Goal: Information Seeking & Learning: Learn about a topic

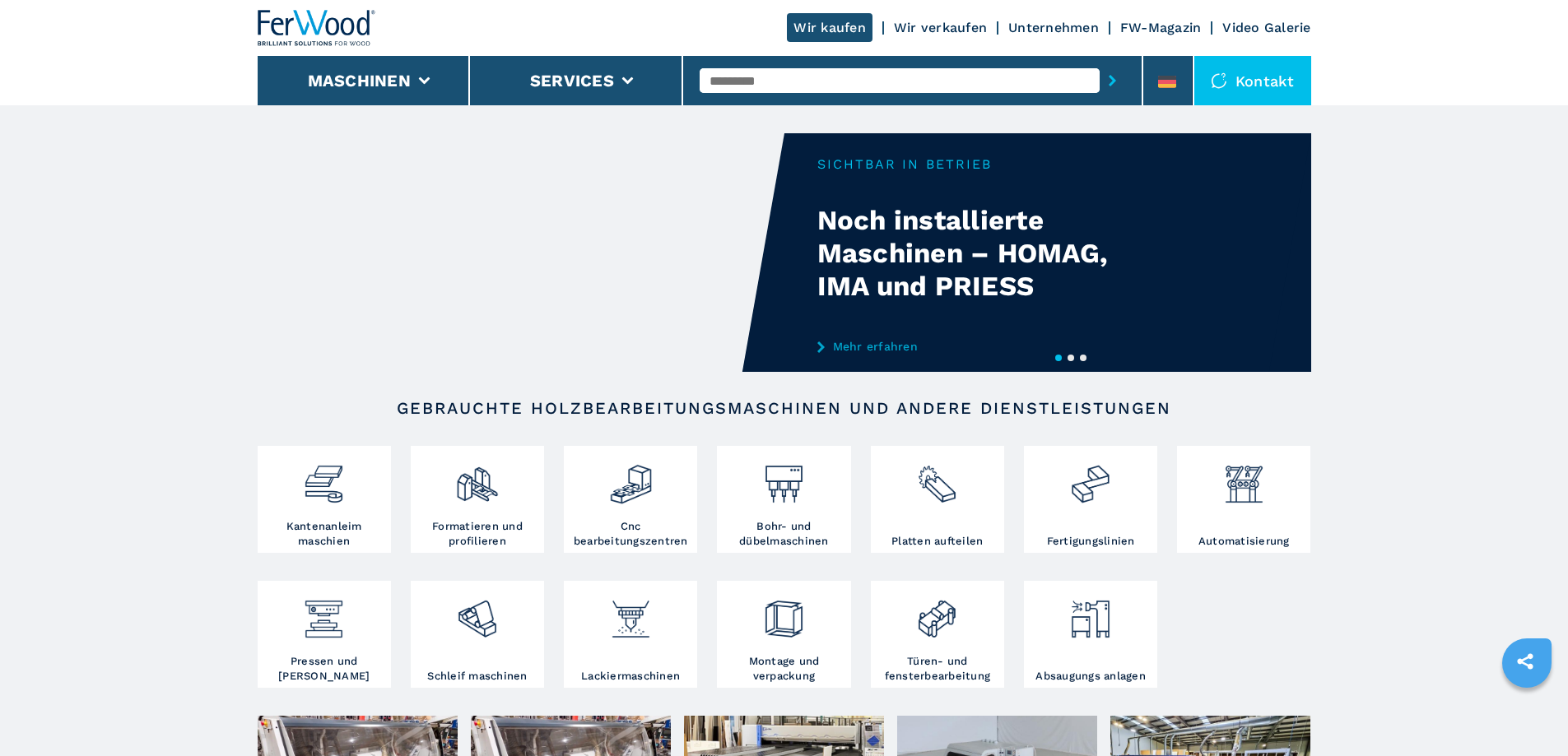
scroll to position [82, 0]
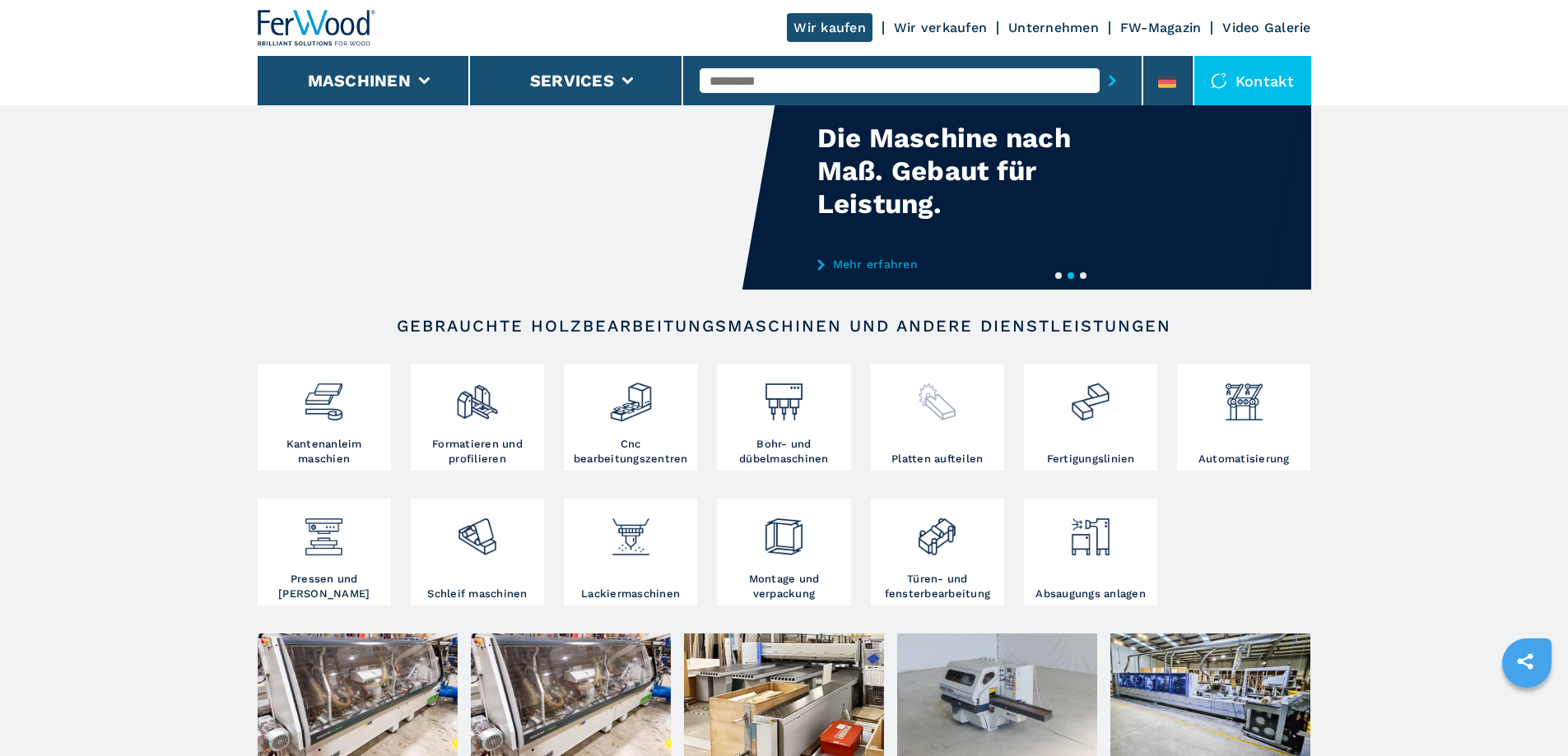
click at [935, 427] on div at bounding box center [937, 410] width 125 height 84
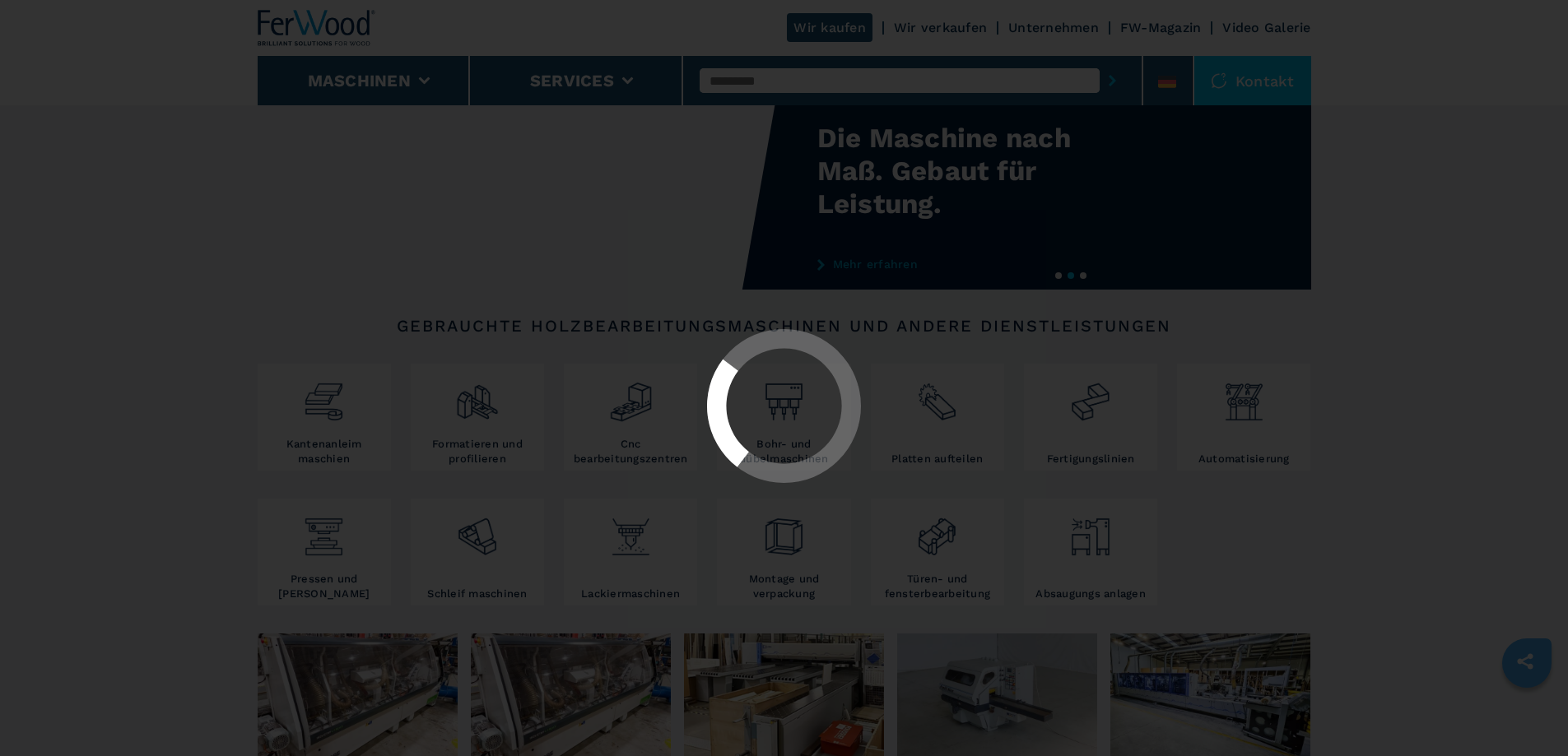
select select "**********"
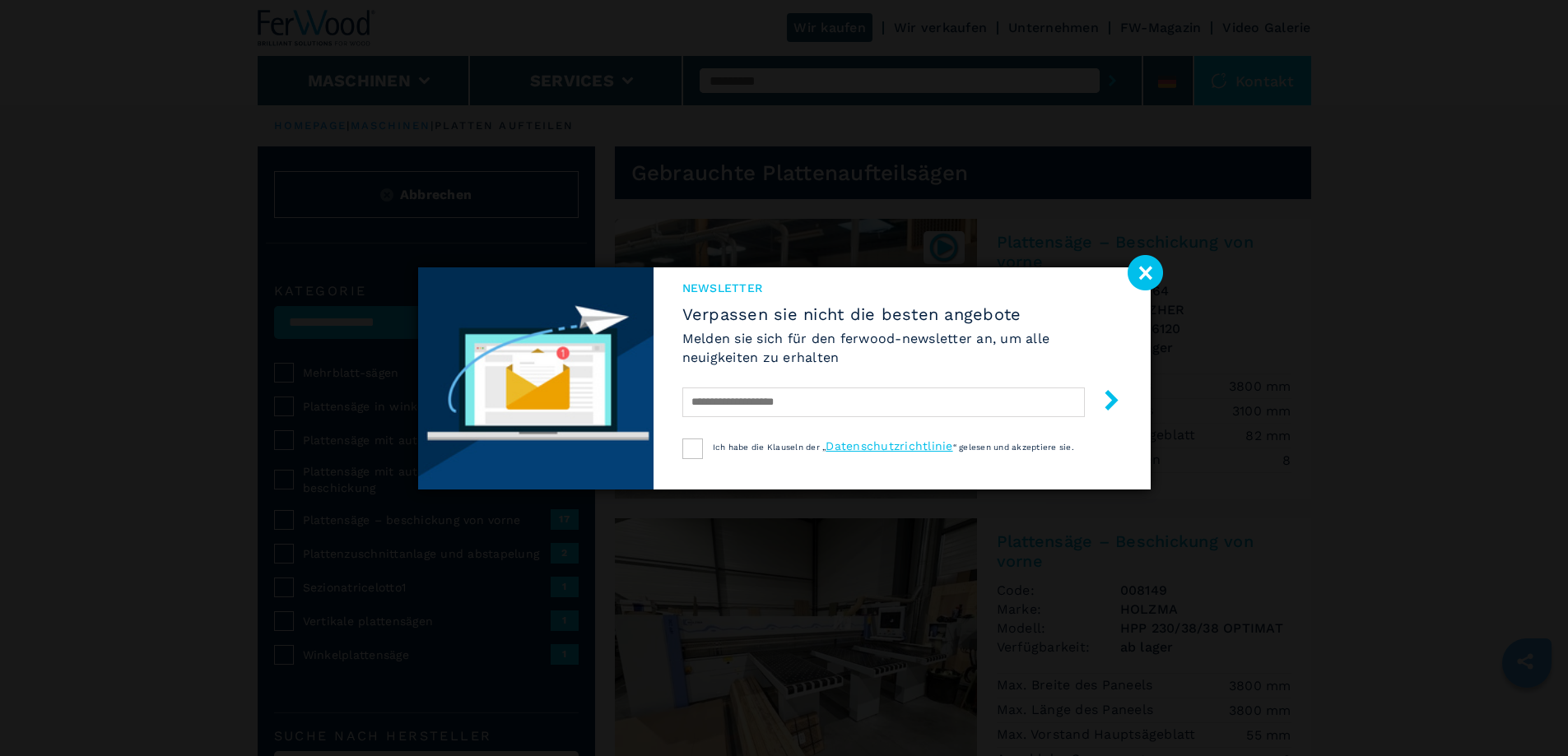
select select "**********"
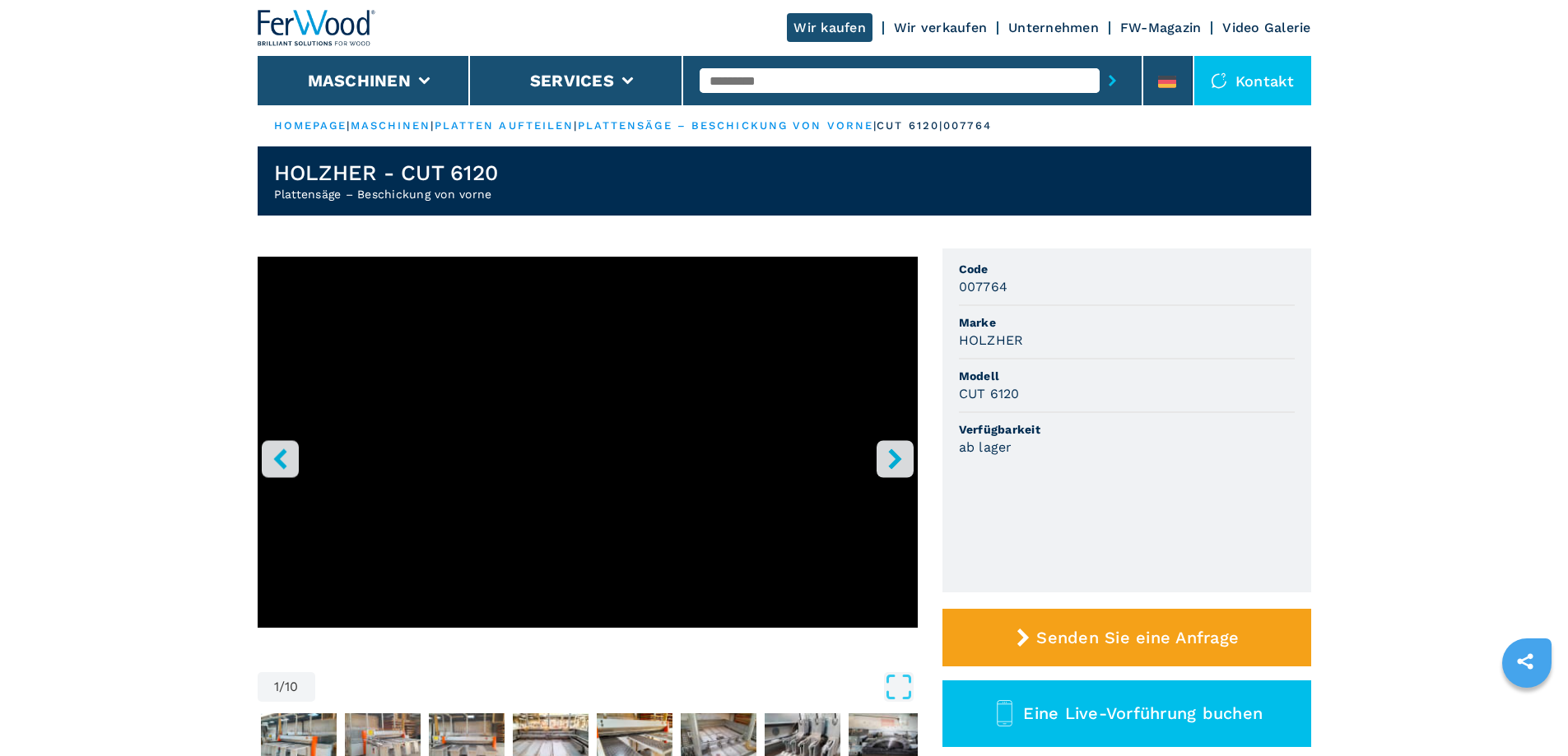
select select "**********"
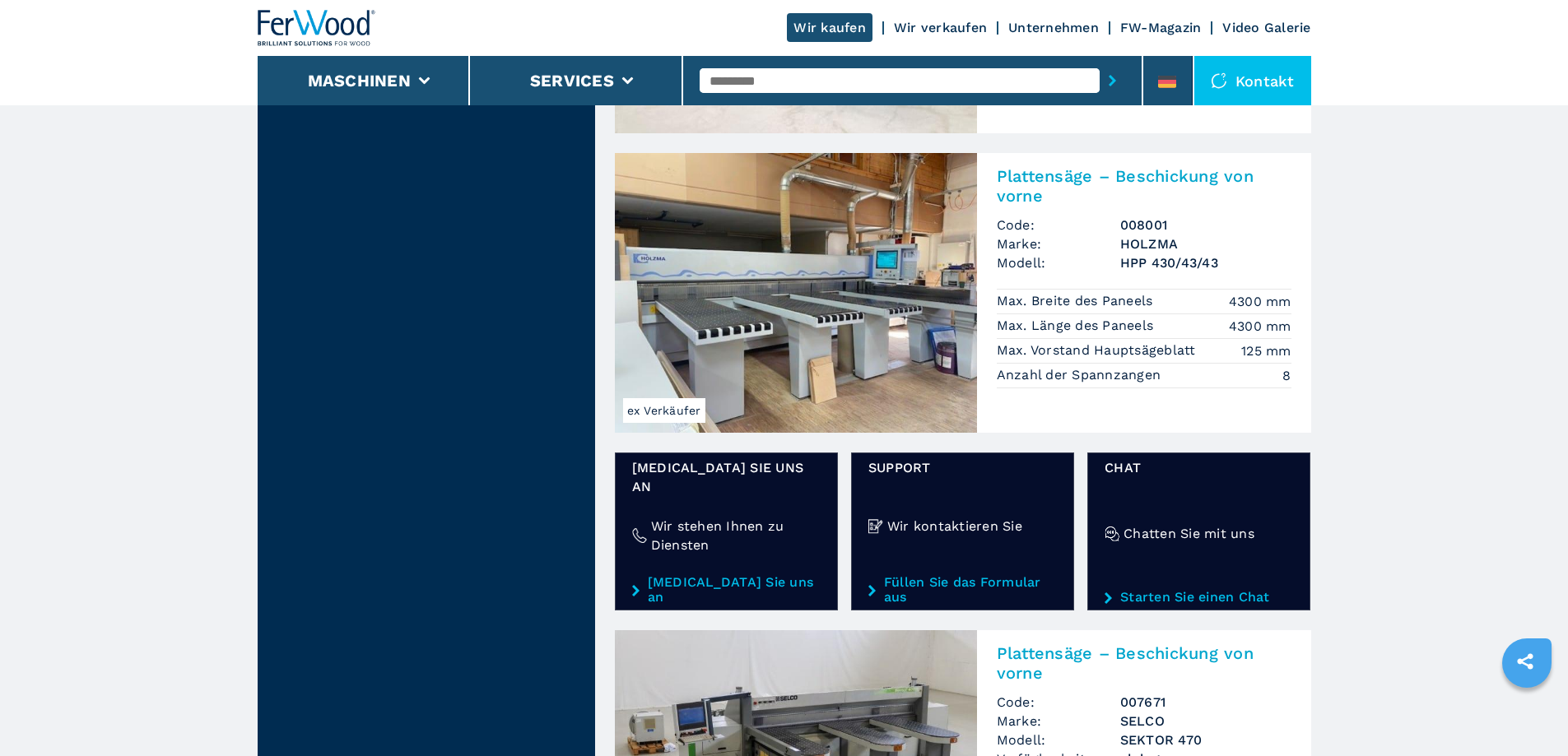
scroll to position [2304, 0]
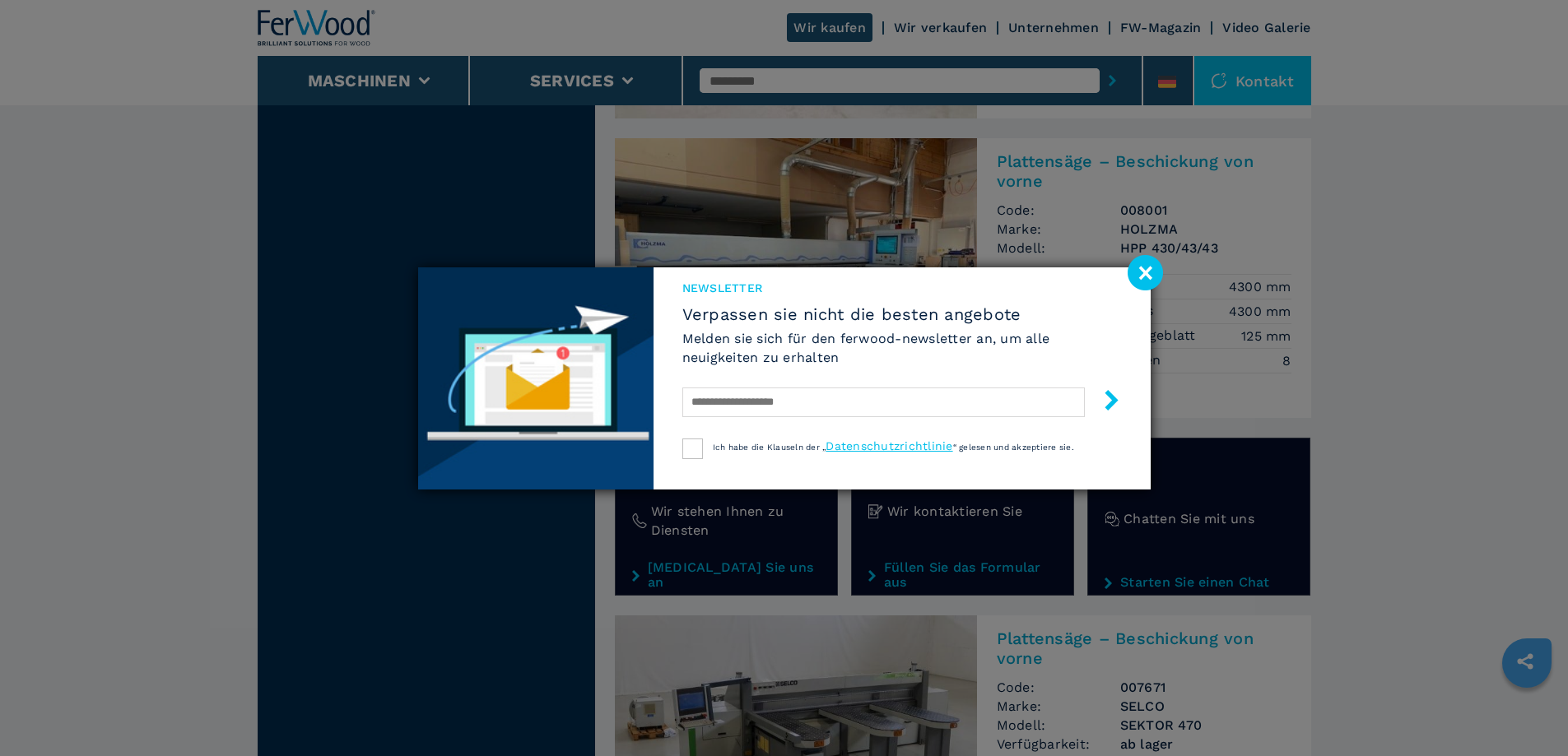
click at [1145, 267] on image at bounding box center [1145, 272] width 35 height 35
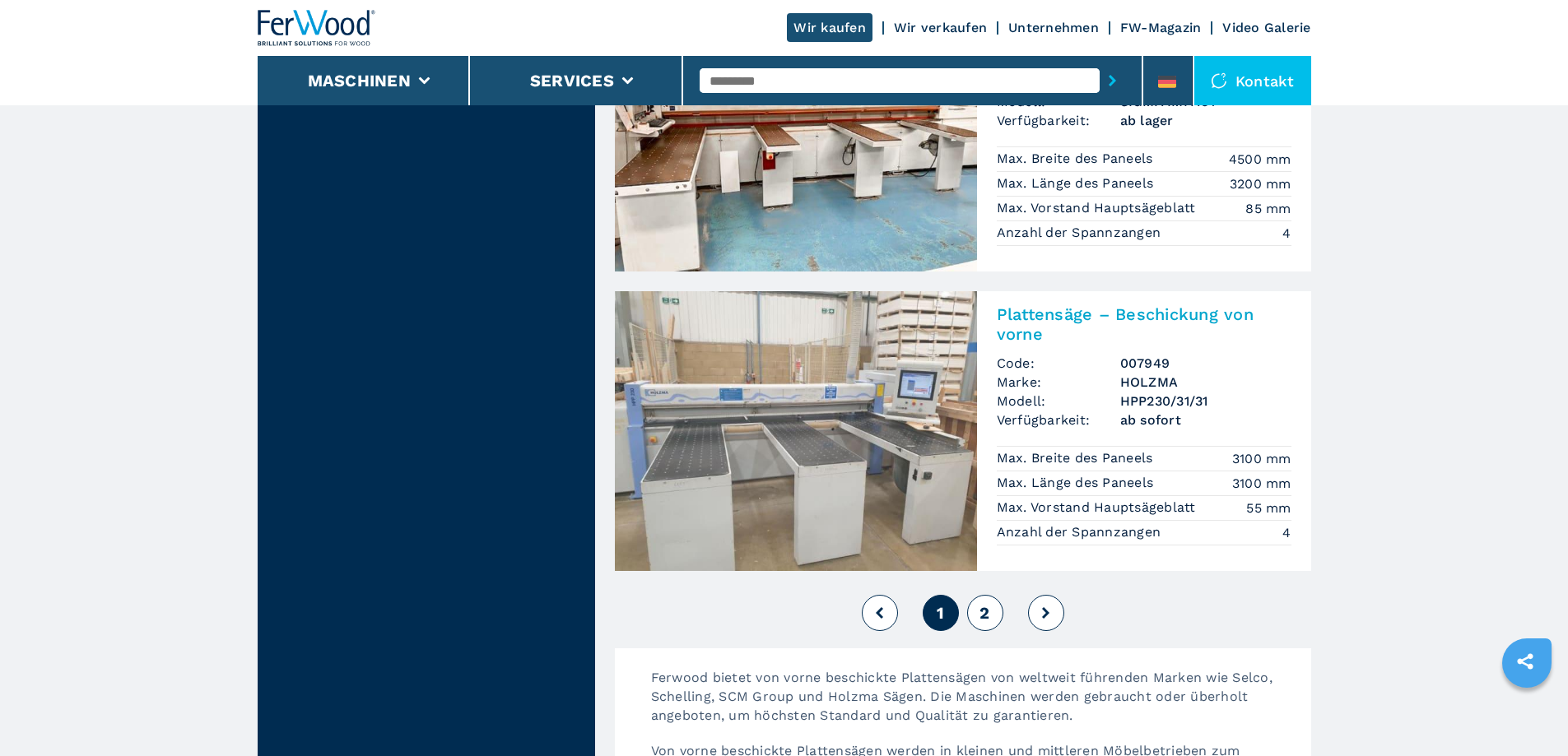
scroll to position [3538, 0]
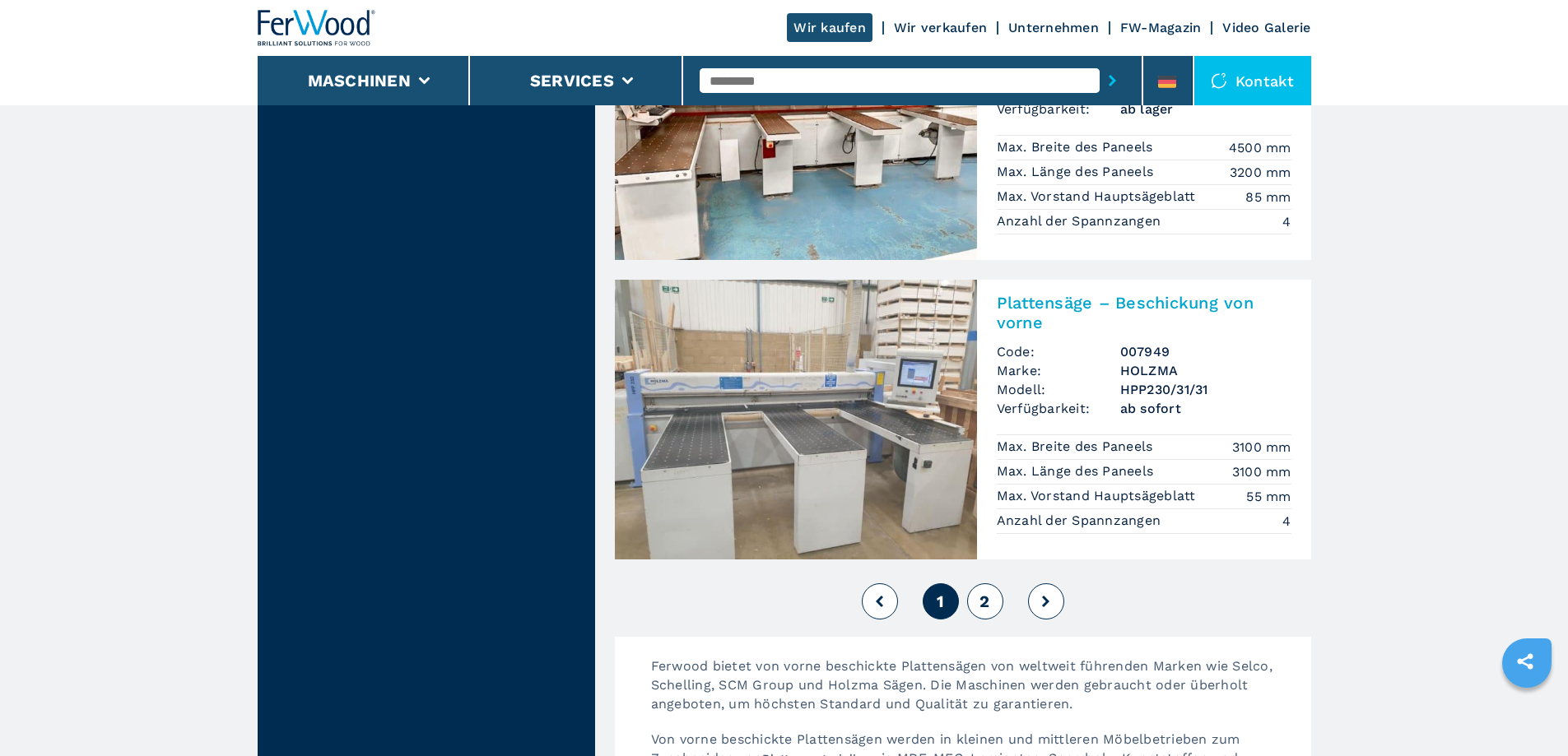
click at [992, 583] on button "2" at bounding box center [984, 601] width 36 height 36
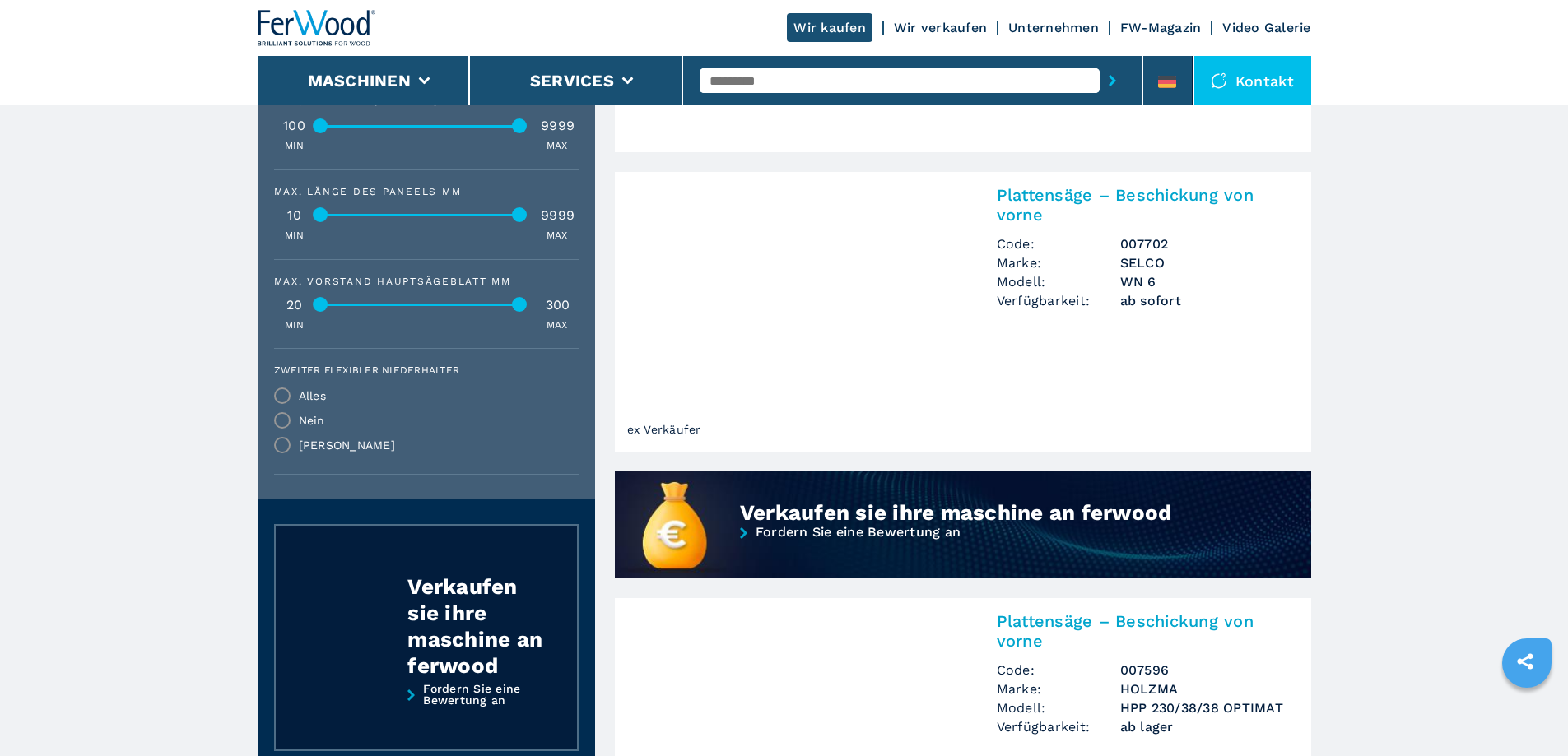
scroll to position [905, 0]
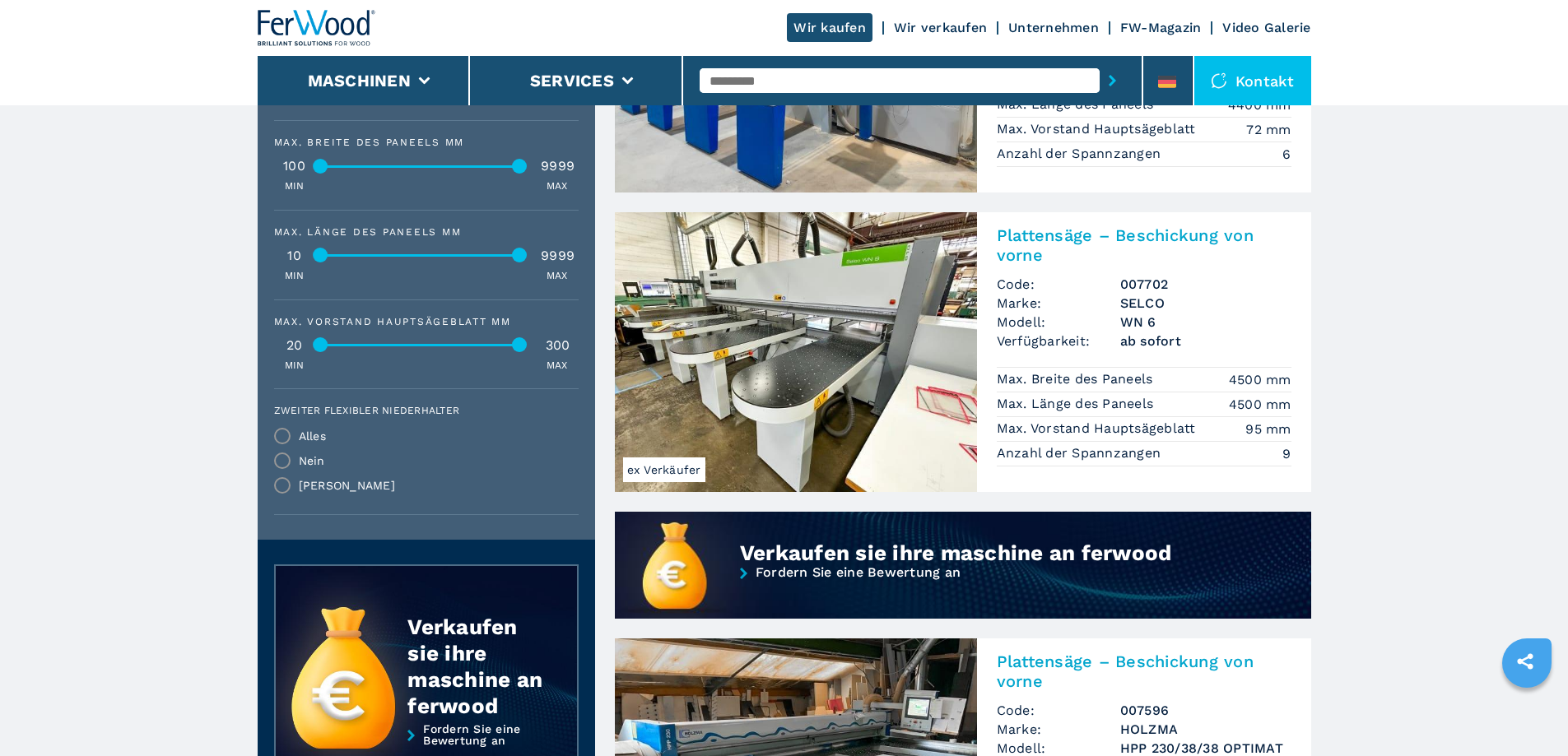
click at [863, 346] on img at bounding box center [796, 352] width 362 height 280
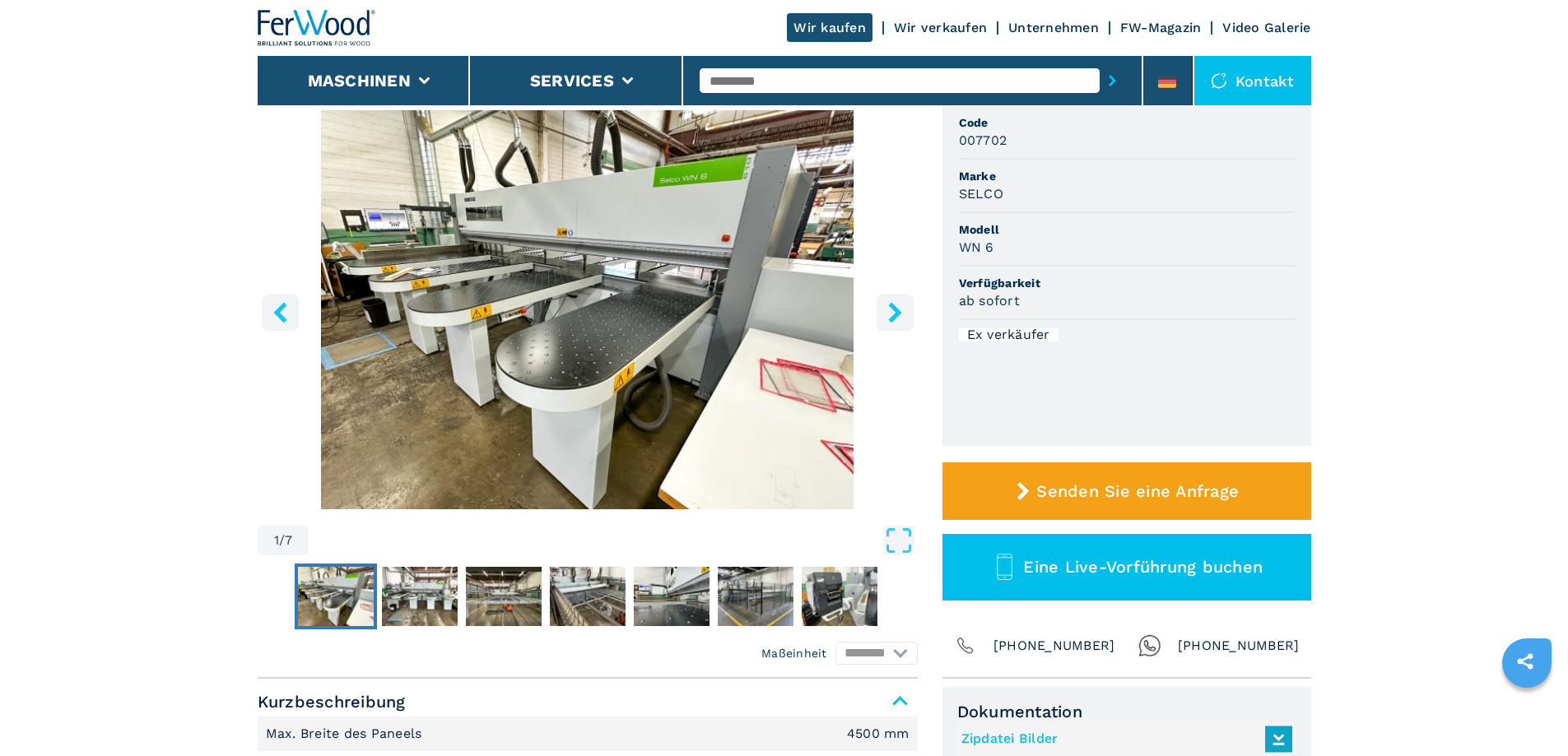
scroll to position [164, 0]
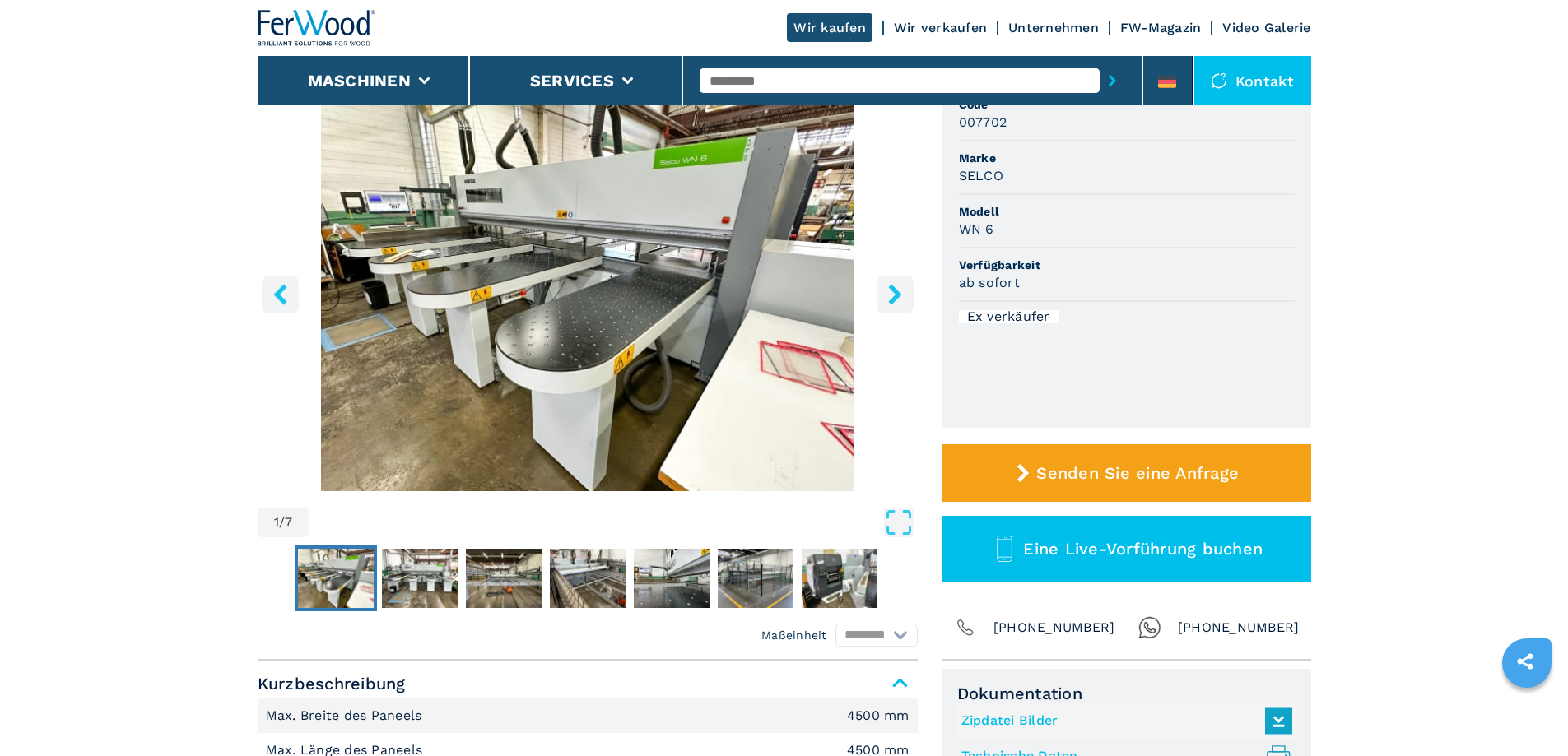
click at [896, 298] on icon "right-button" at bounding box center [895, 294] width 13 height 21
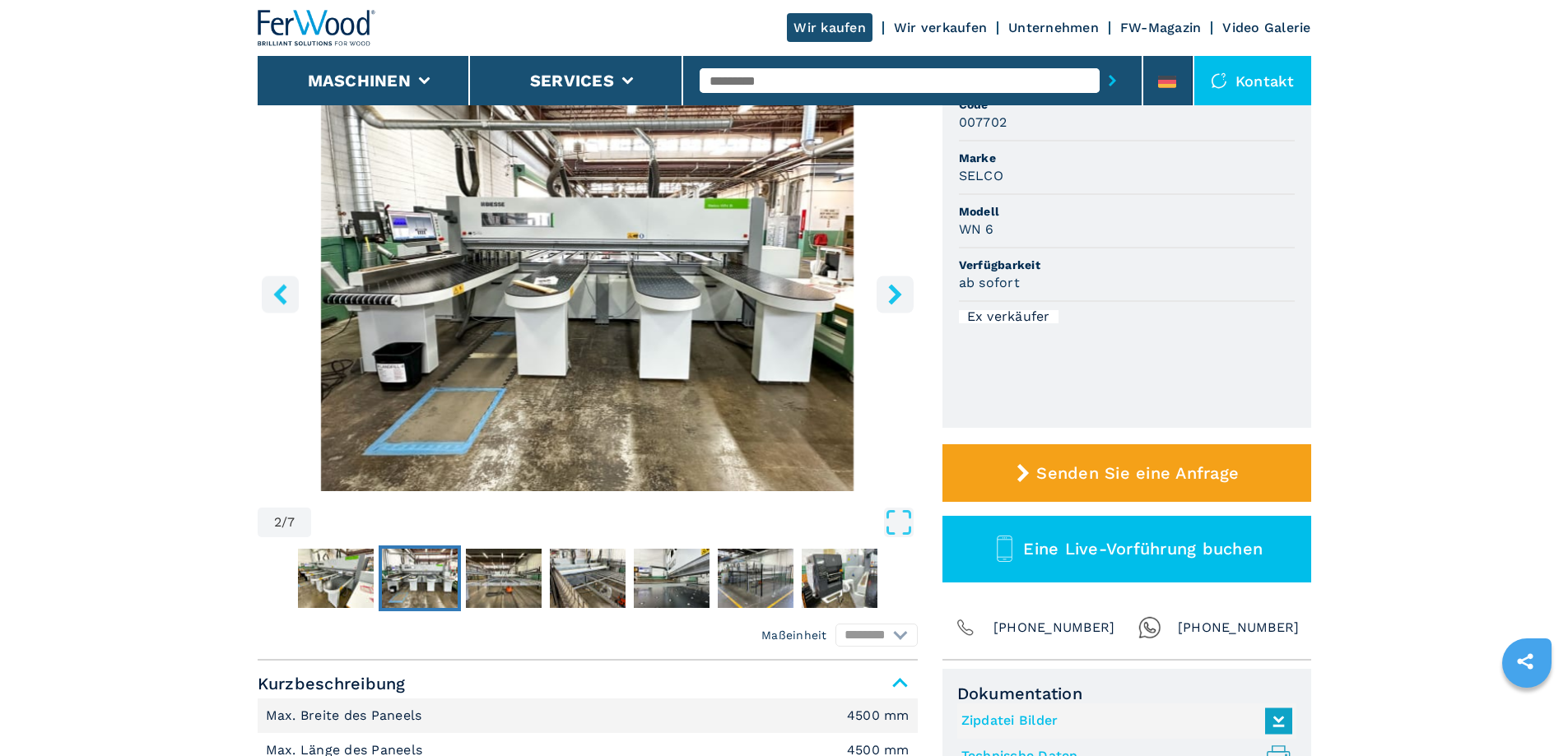
click at [896, 298] on icon "right-button" at bounding box center [895, 294] width 13 height 21
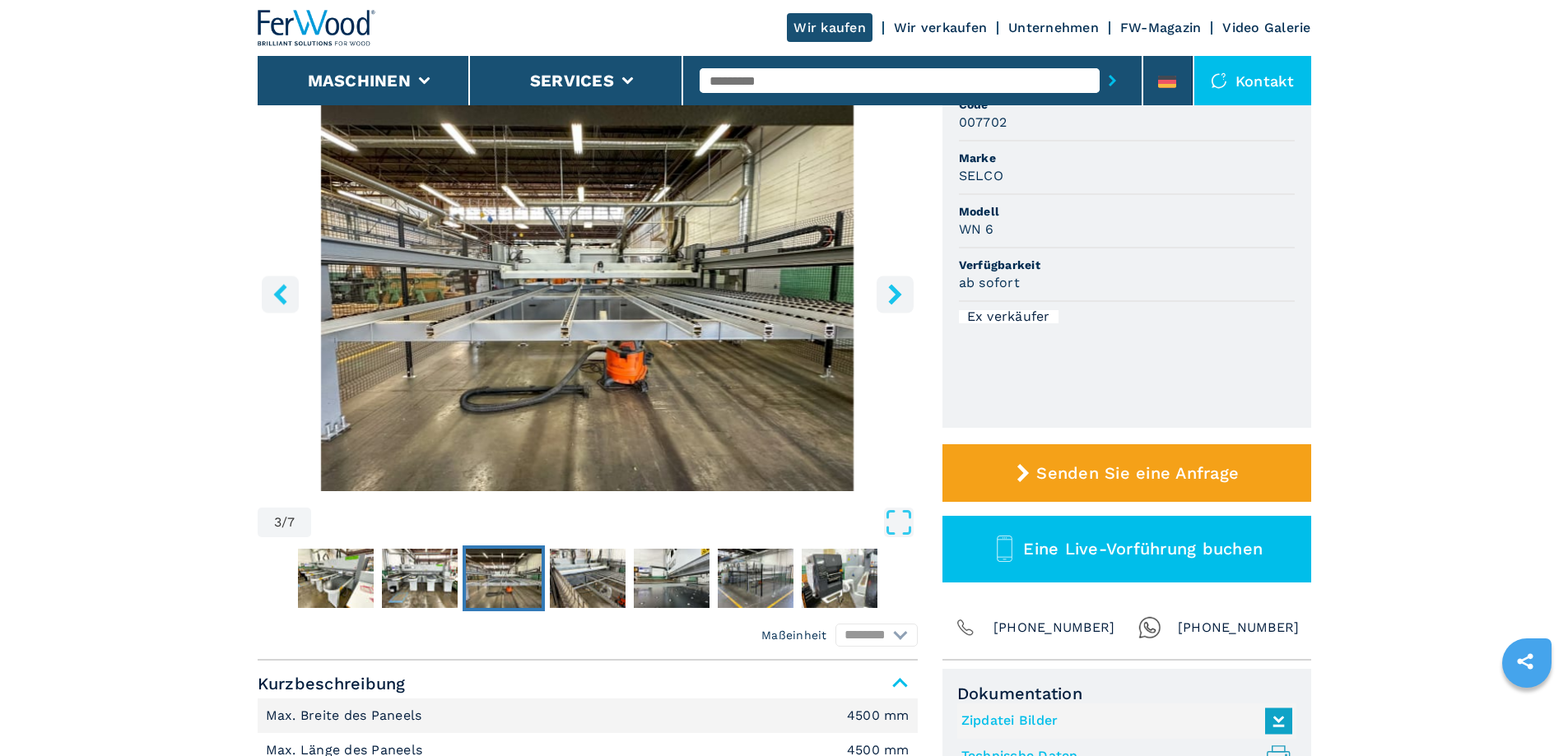
click at [897, 298] on icon "right-button" at bounding box center [895, 294] width 13 height 21
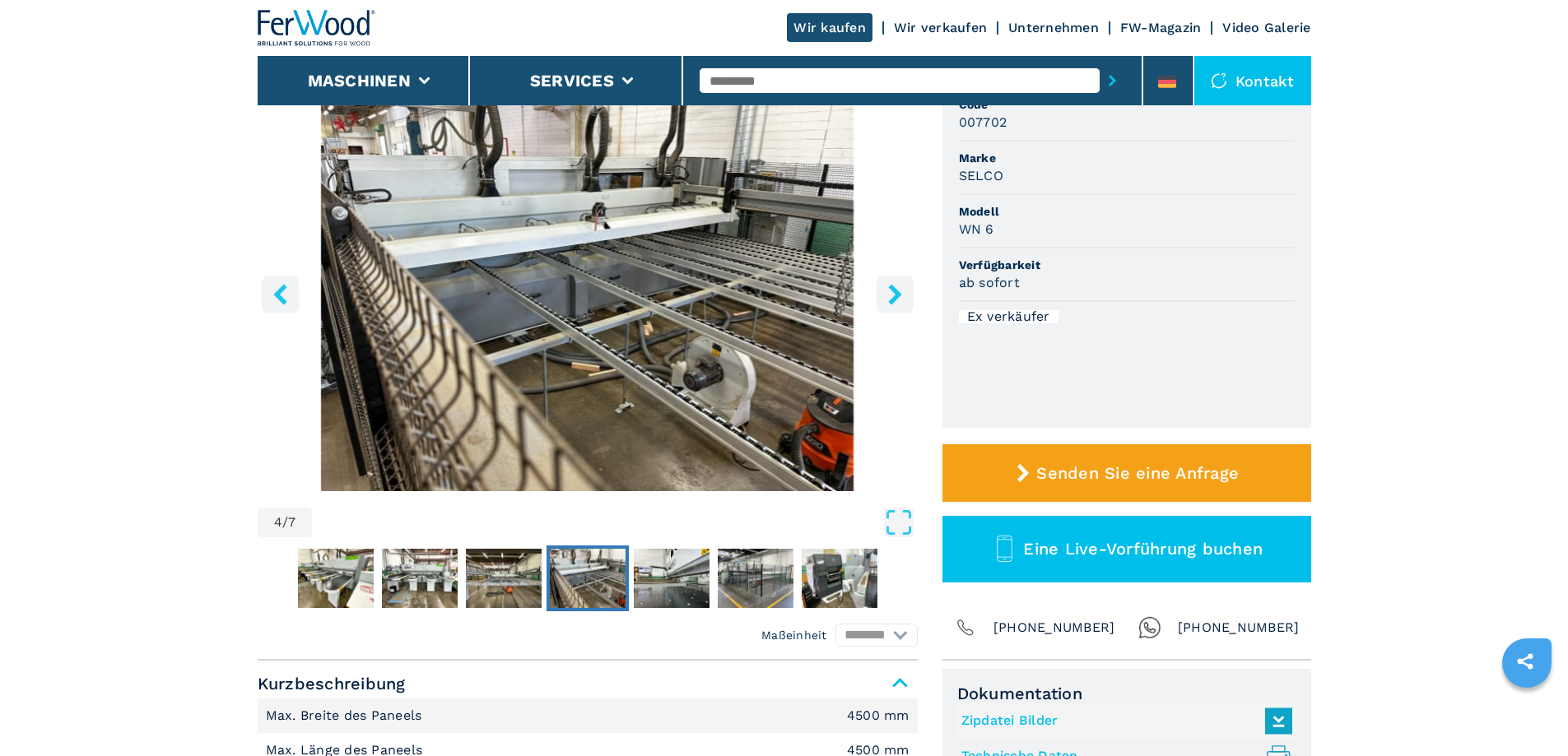
click at [899, 299] on icon "right-button" at bounding box center [895, 294] width 21 height 21
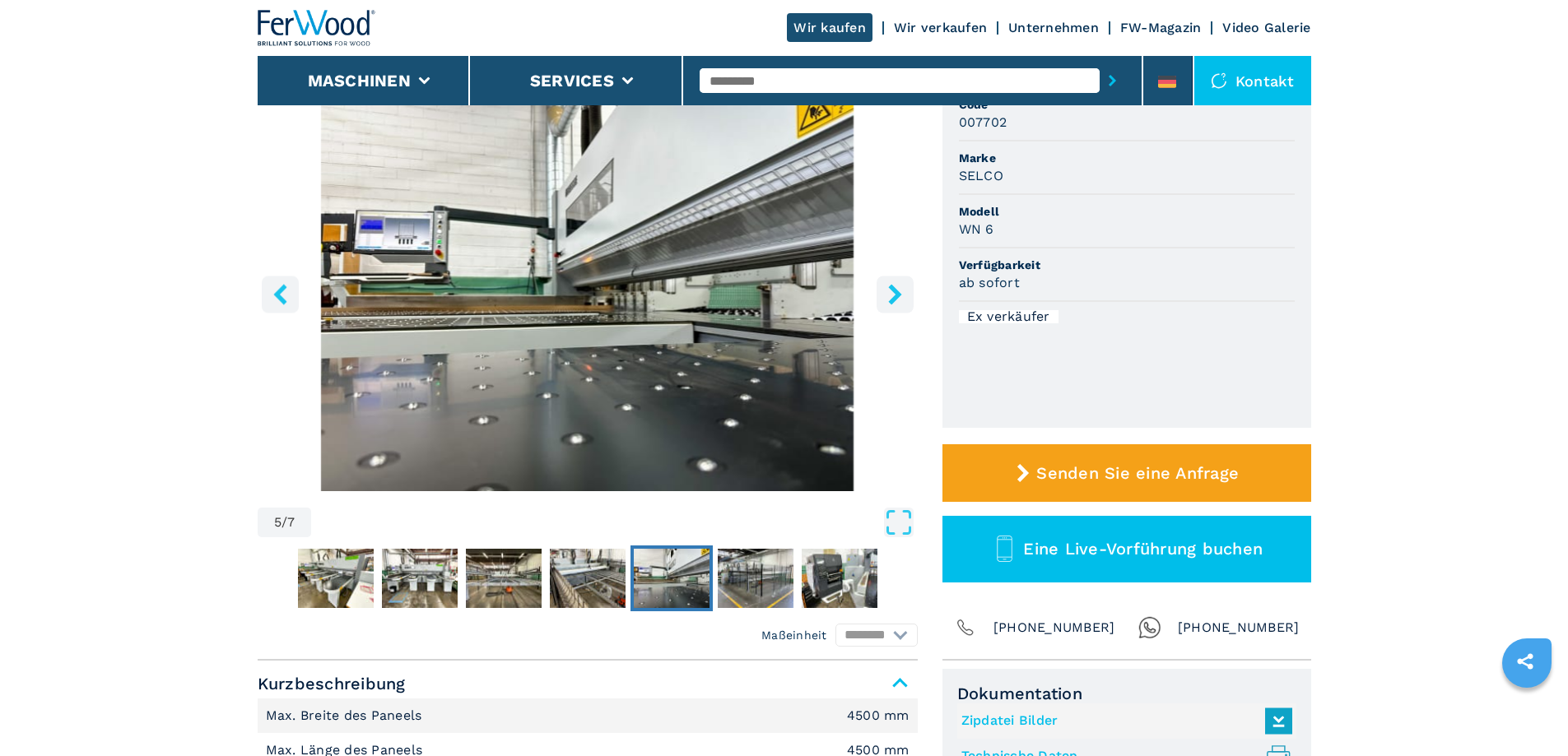
click at [903, 300] on icon "right-button" at bounding box center [895, 294] width 21 height 21
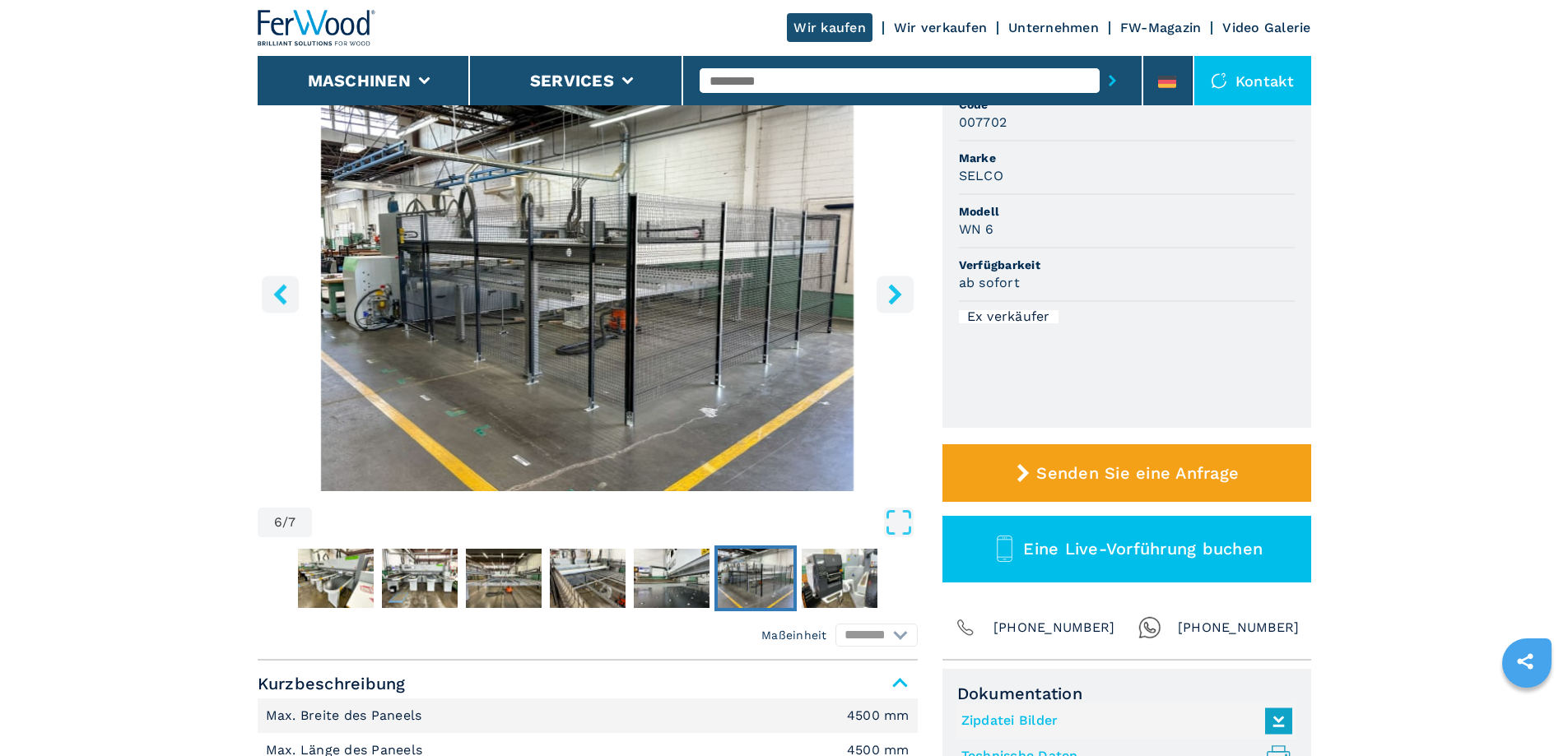
click at [888, 287] on icon "right-button" at bounding box center [895, 294] width 21 height 21
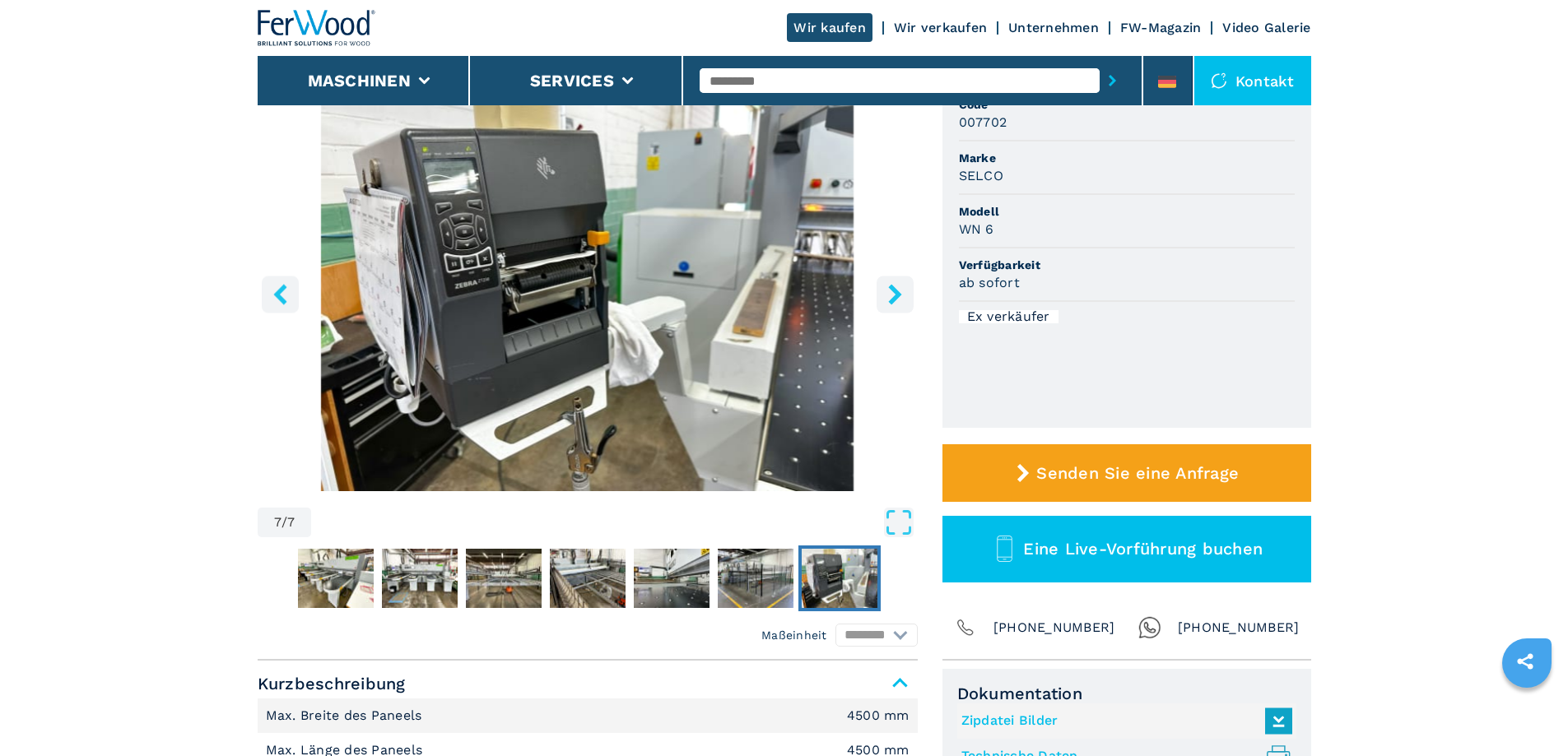
click at [895, 290] on icon "right-button" at bounding box center [895, 294] width 13 height 21
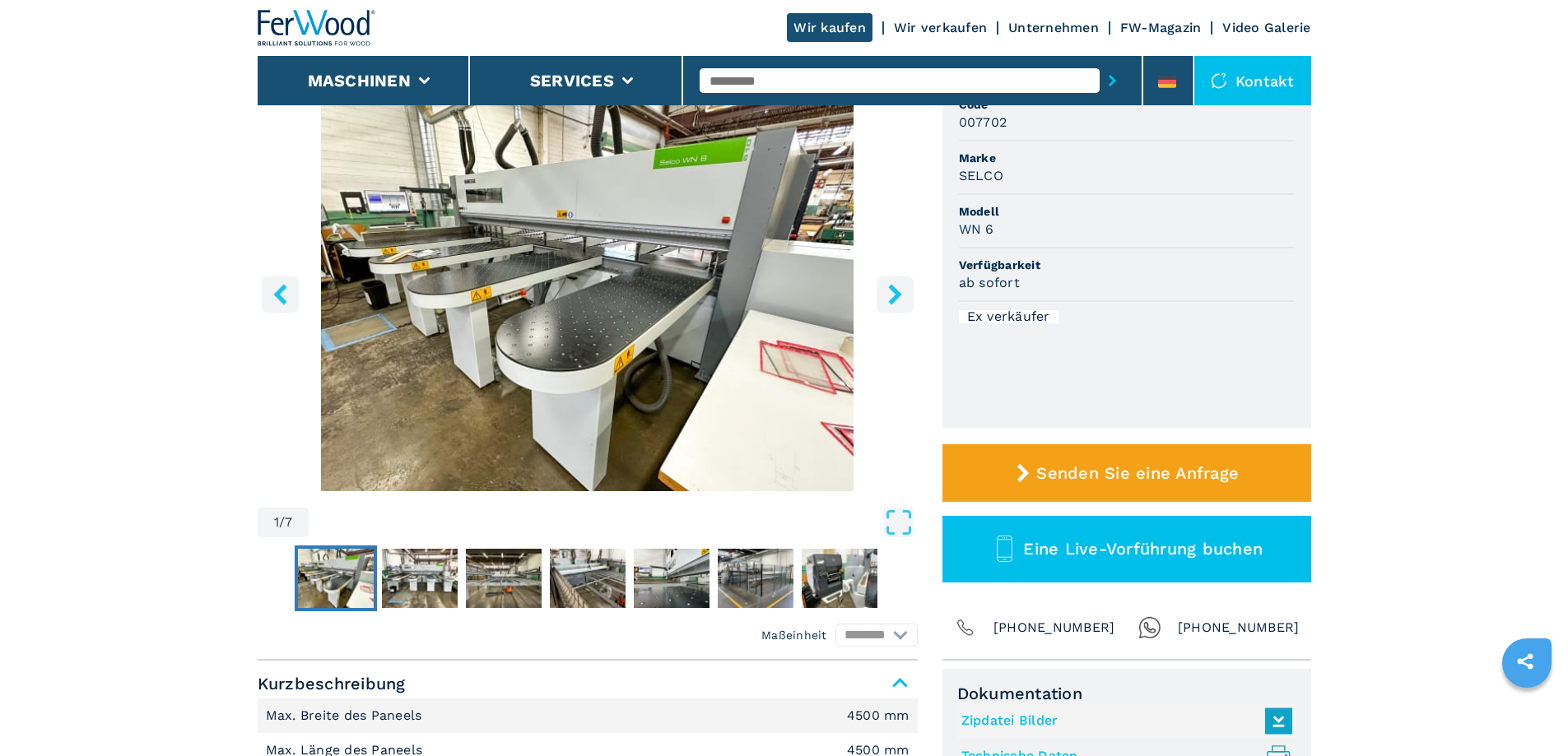
click at [896, 292] on icon "right-button" at bounding box center [895, 294] width 13 height 21
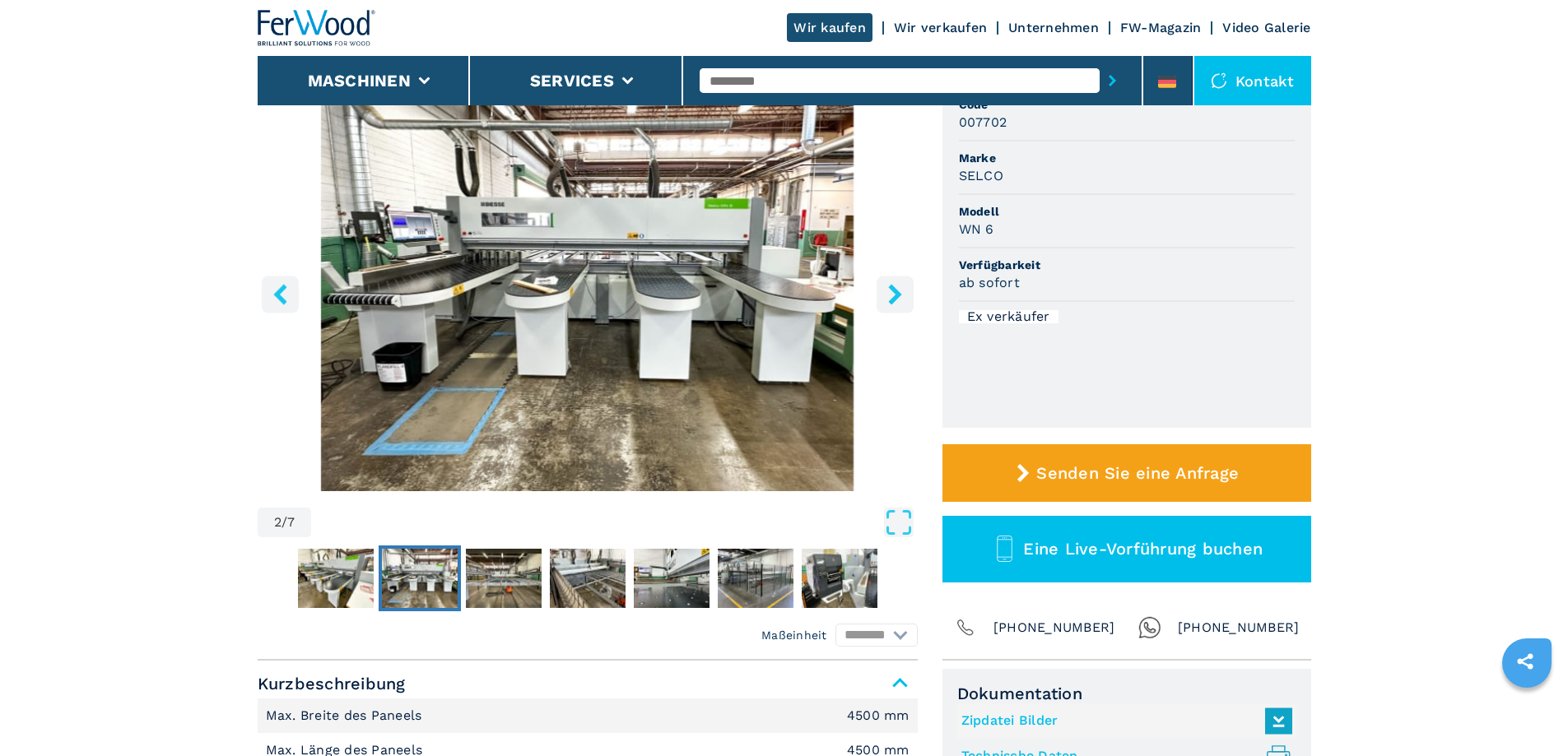
click at [896, 293] on icon "right-button" at bounding box center [895, 294] width 13 height 21
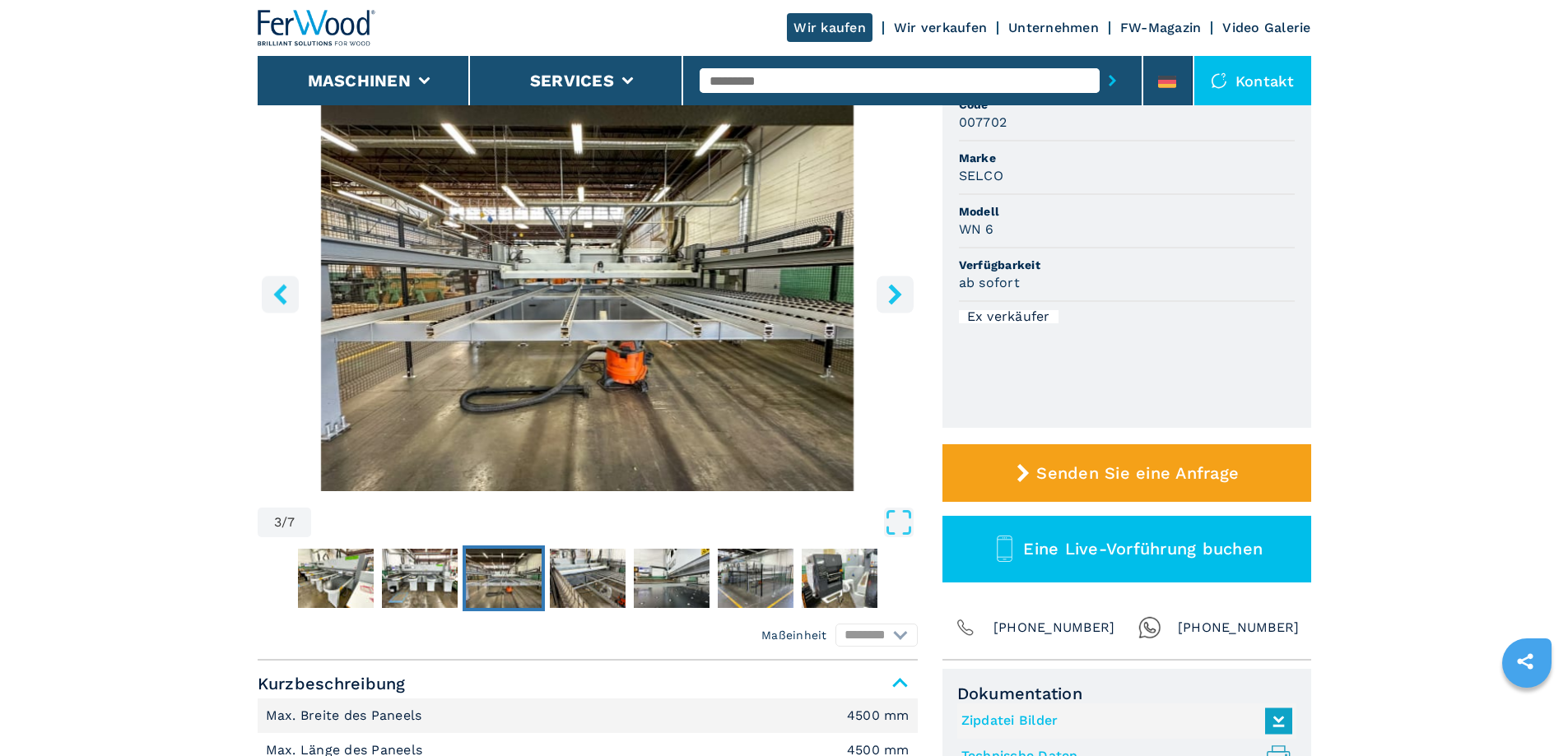
click at [896, 293] on icon "right-button" at bounding box center [895, 294] width 13 height 21
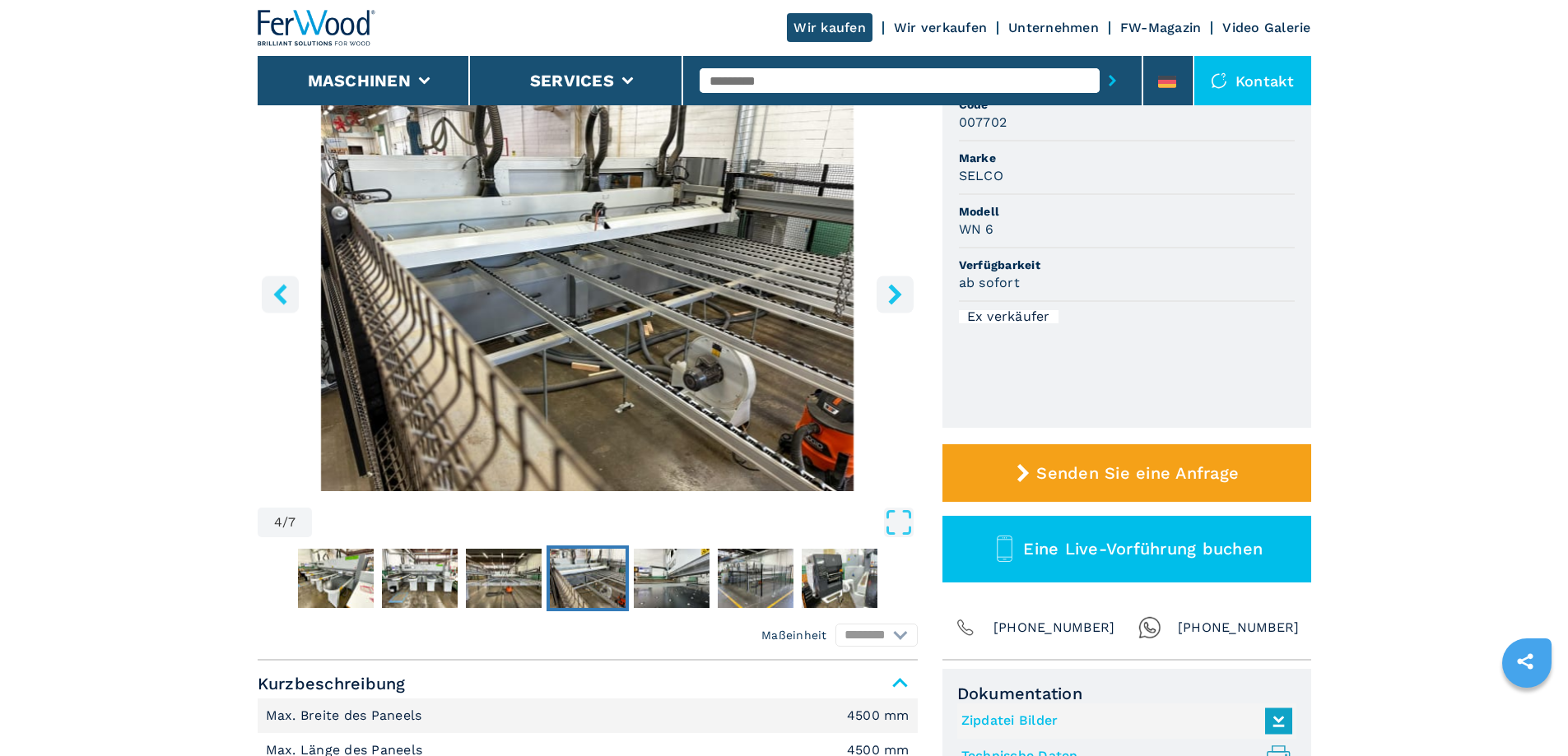
click at [896, 293] on icon "right-button" at bounding box center [895, 294] width 13 height 21
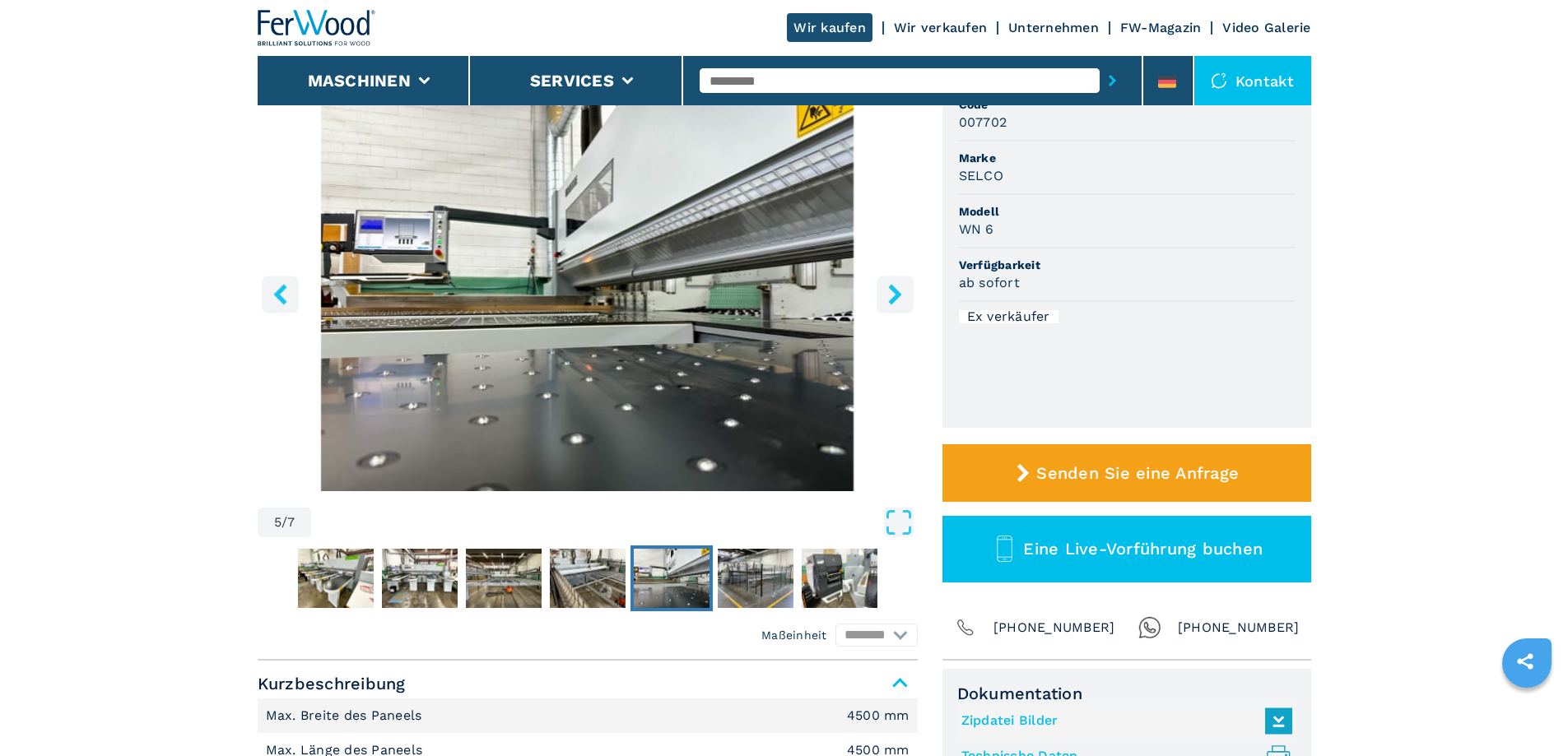
click at [896, 293] on icon "right-button" at bounding box center [895, 294] width 13 height 21
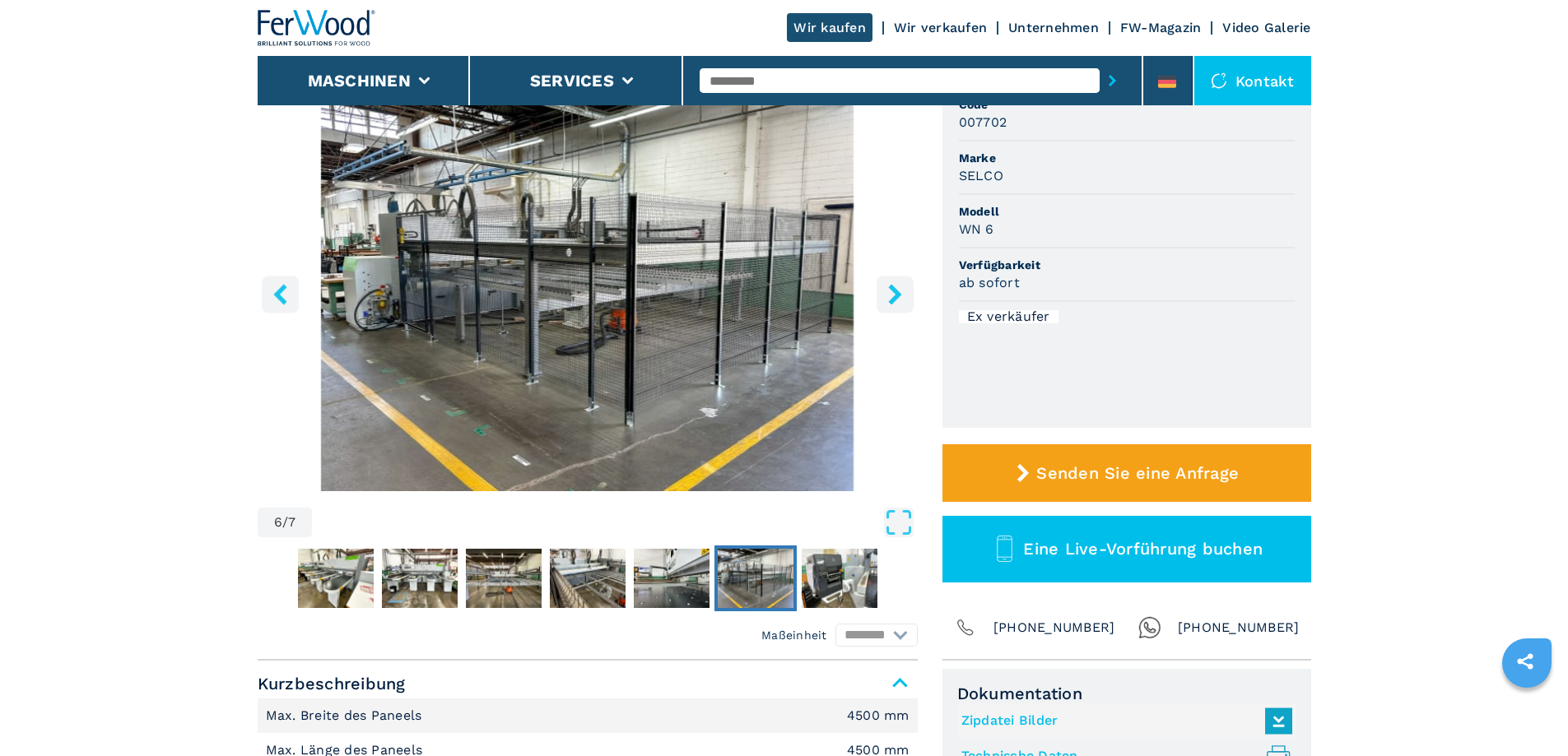
click at [896, 293] on icon "right-button" at bounding box center [895, 294] width 13 height 21
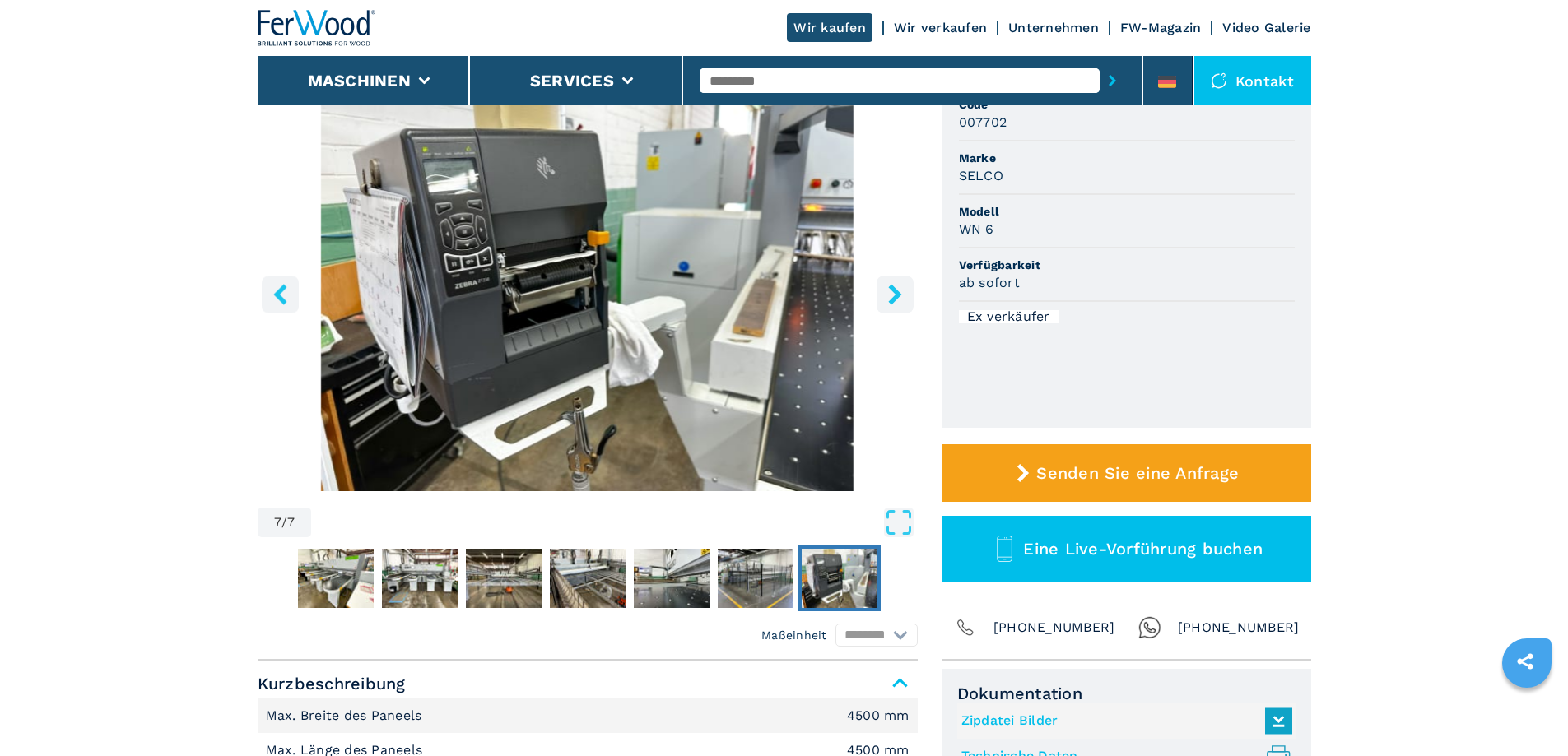
click at [896, 293] on icon "right-button" at bounding box center [895, 294] width 13 height 21
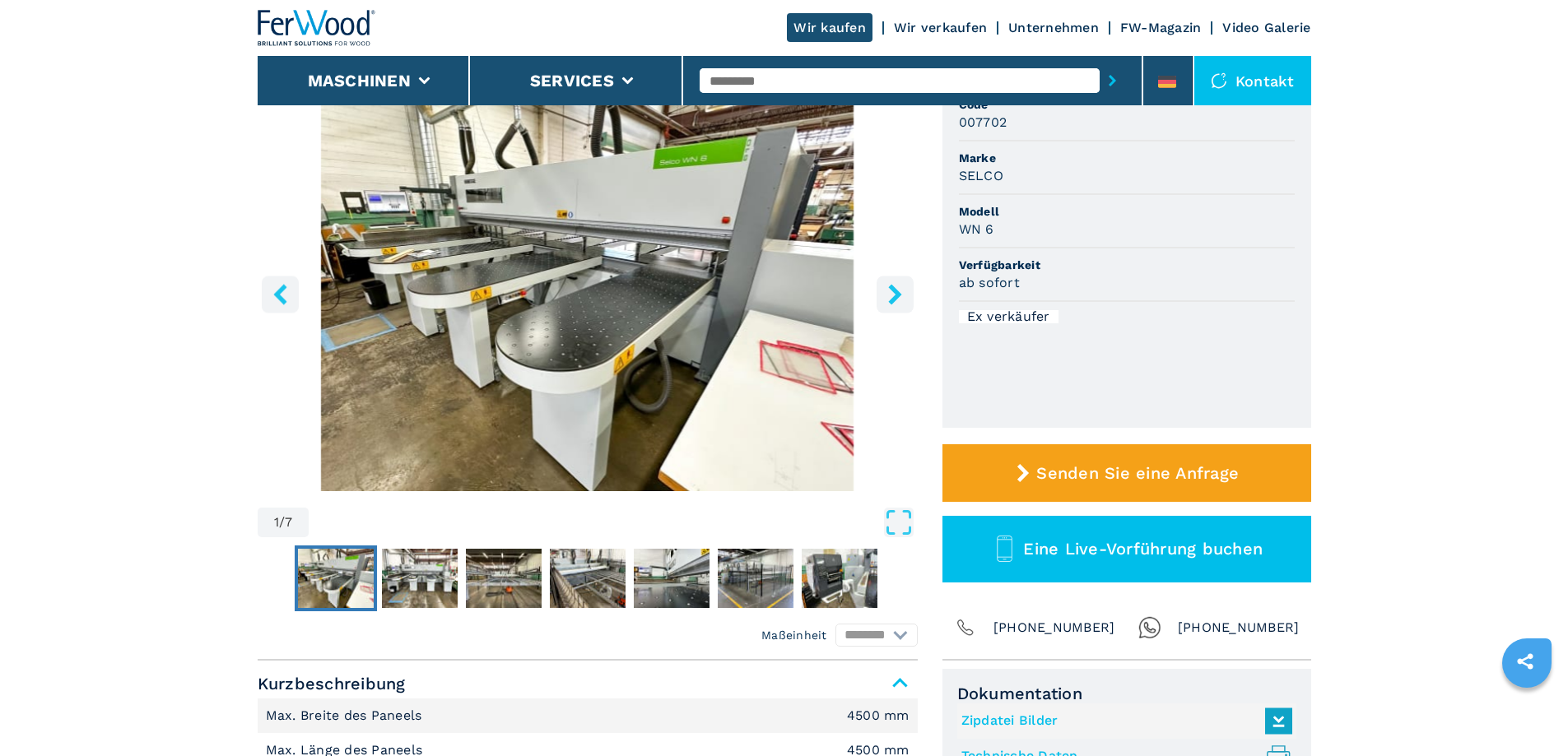
click at [896, 293] on icon "right-button" at bounding box center [895, 294] width 13 height 21
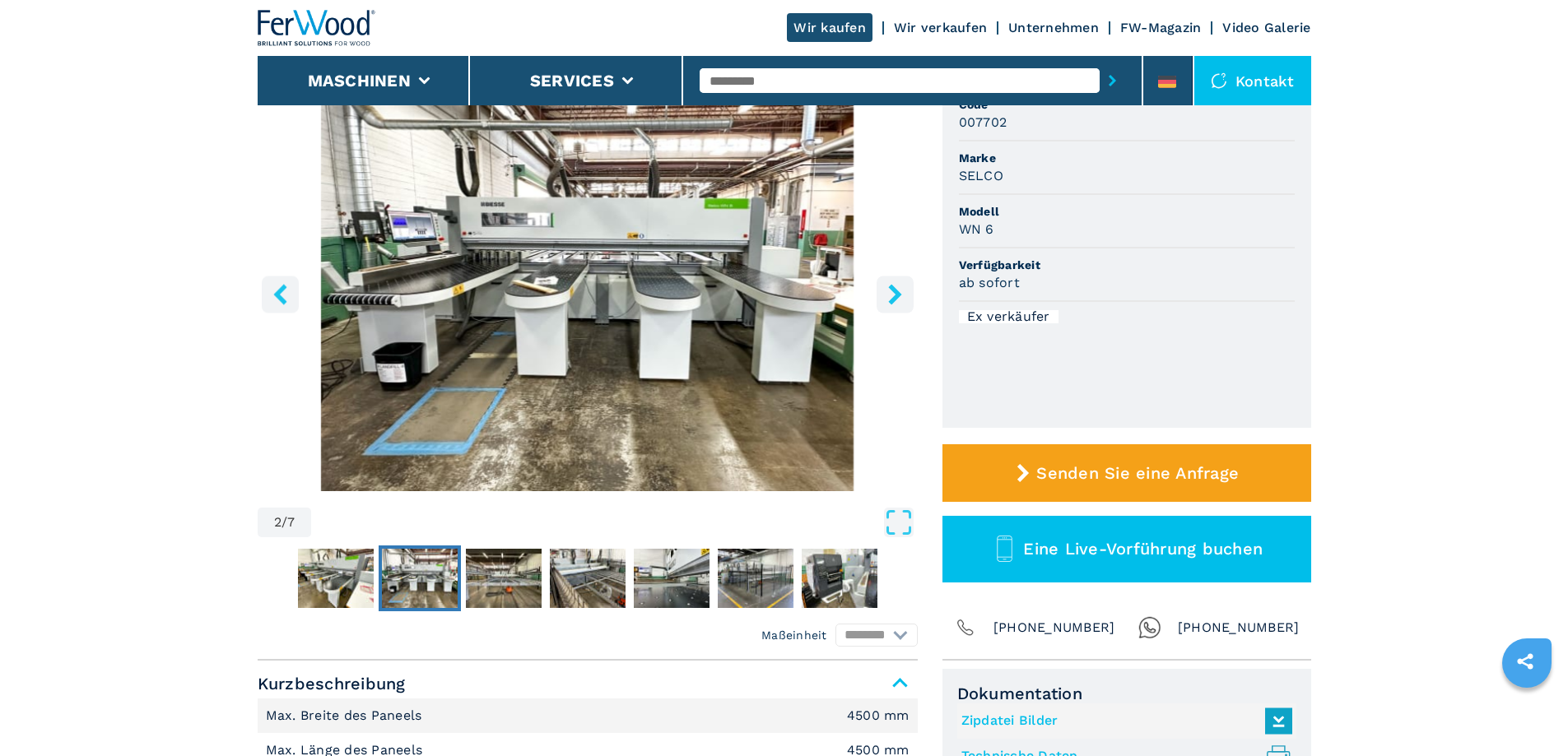
click at [896, 293] on icon "right-button" at bounding box center [895, 294] width 13 height 21
click at [896, 297] on icon "right-button" at bounding box center [895, 294] width 13 height 21
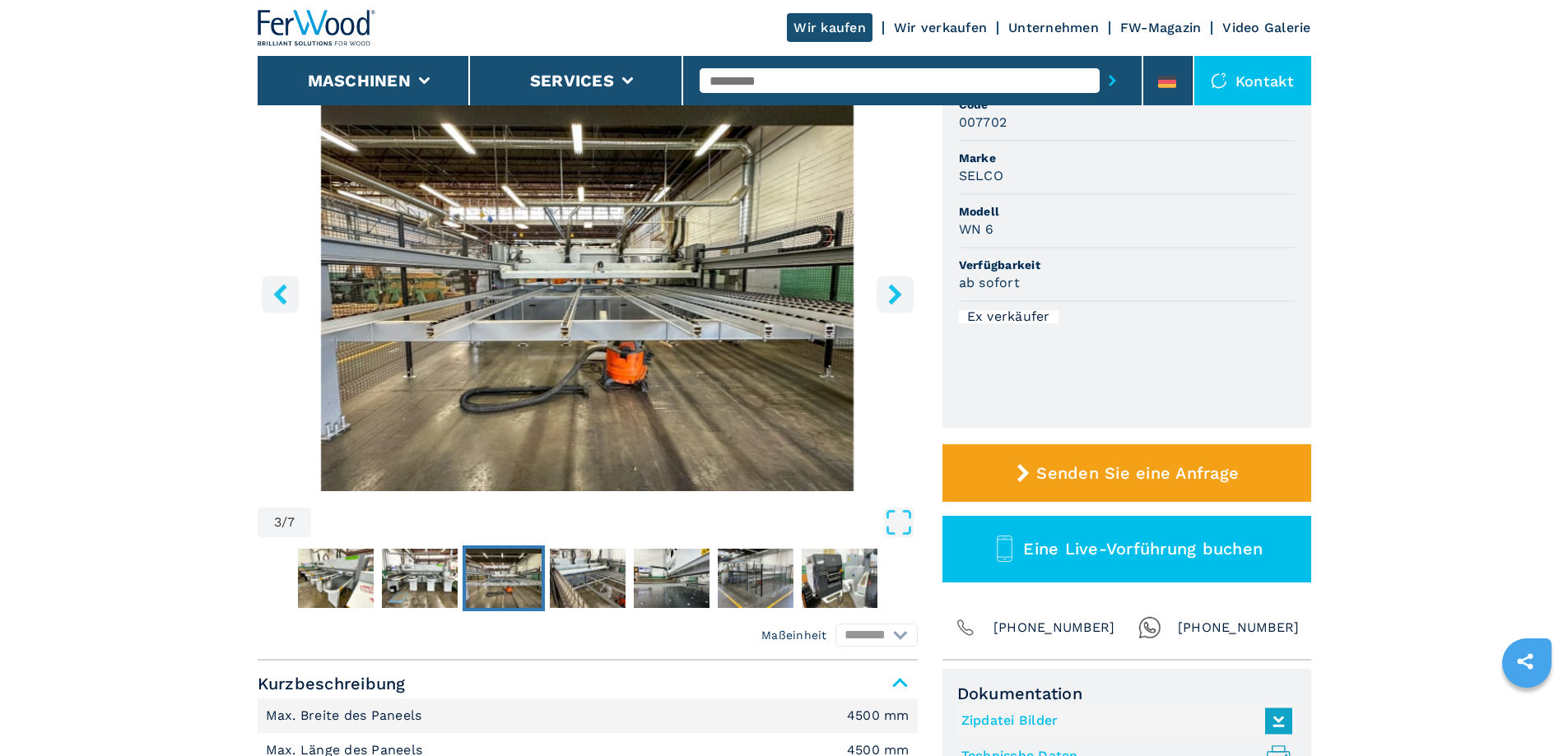
click at [896, 297] on icon "right-button" at bounding box center [895, 294] width 13 height 21
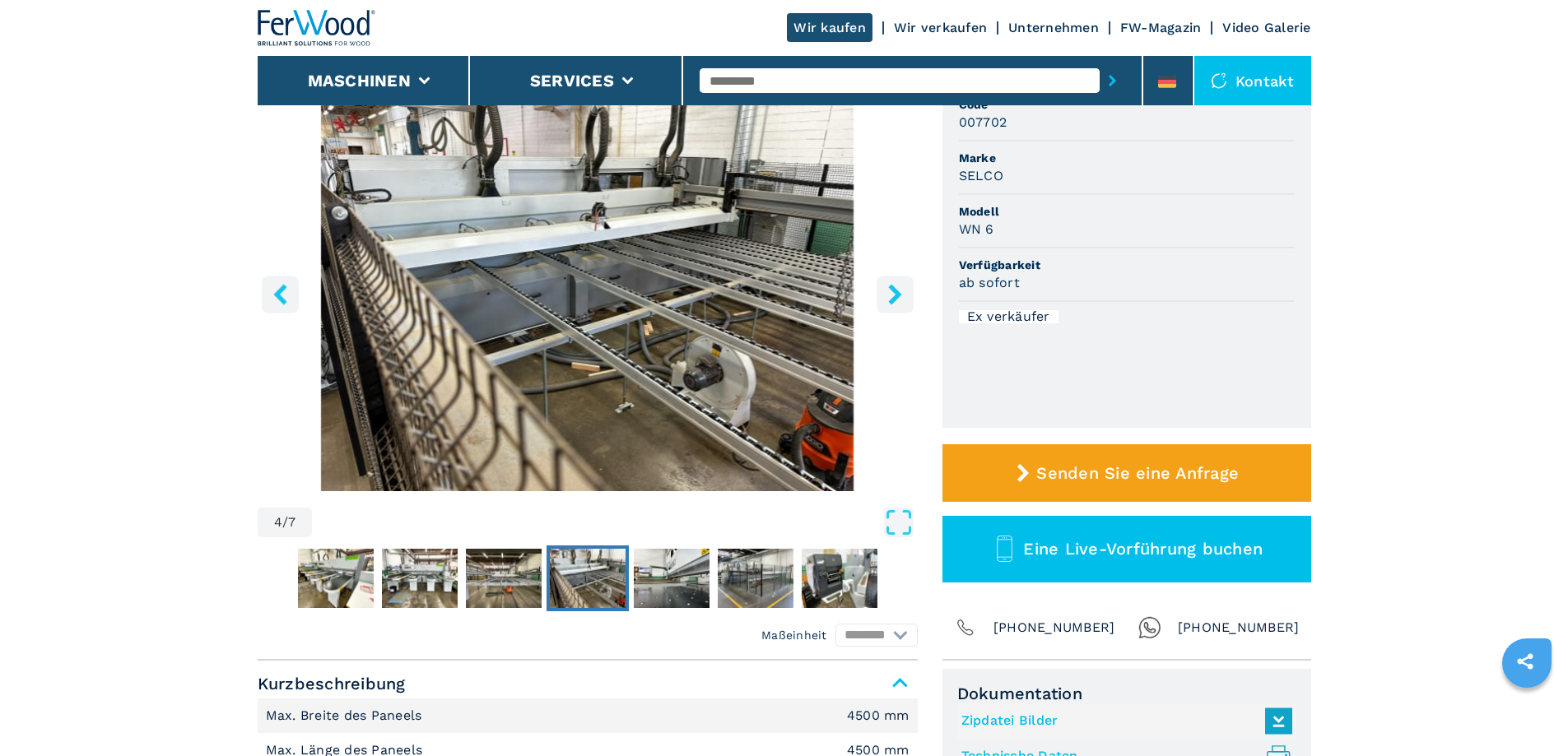
click at [896, 297] on icon "right-button" at bounding box center [895, 294] width 13 height 21
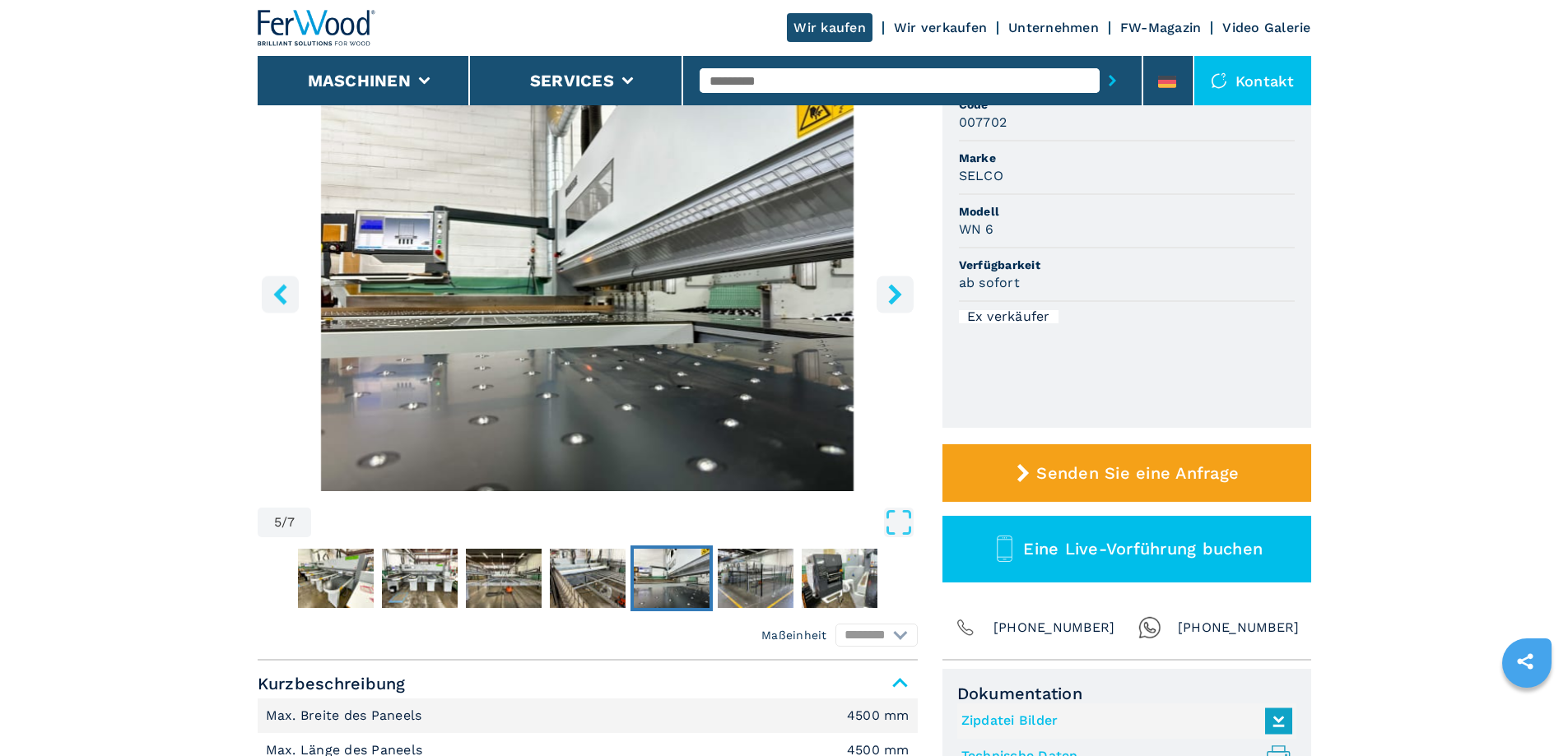
click at [896, 297] on icon "right-button" at bounding box center [895, 294] width 13 height 21
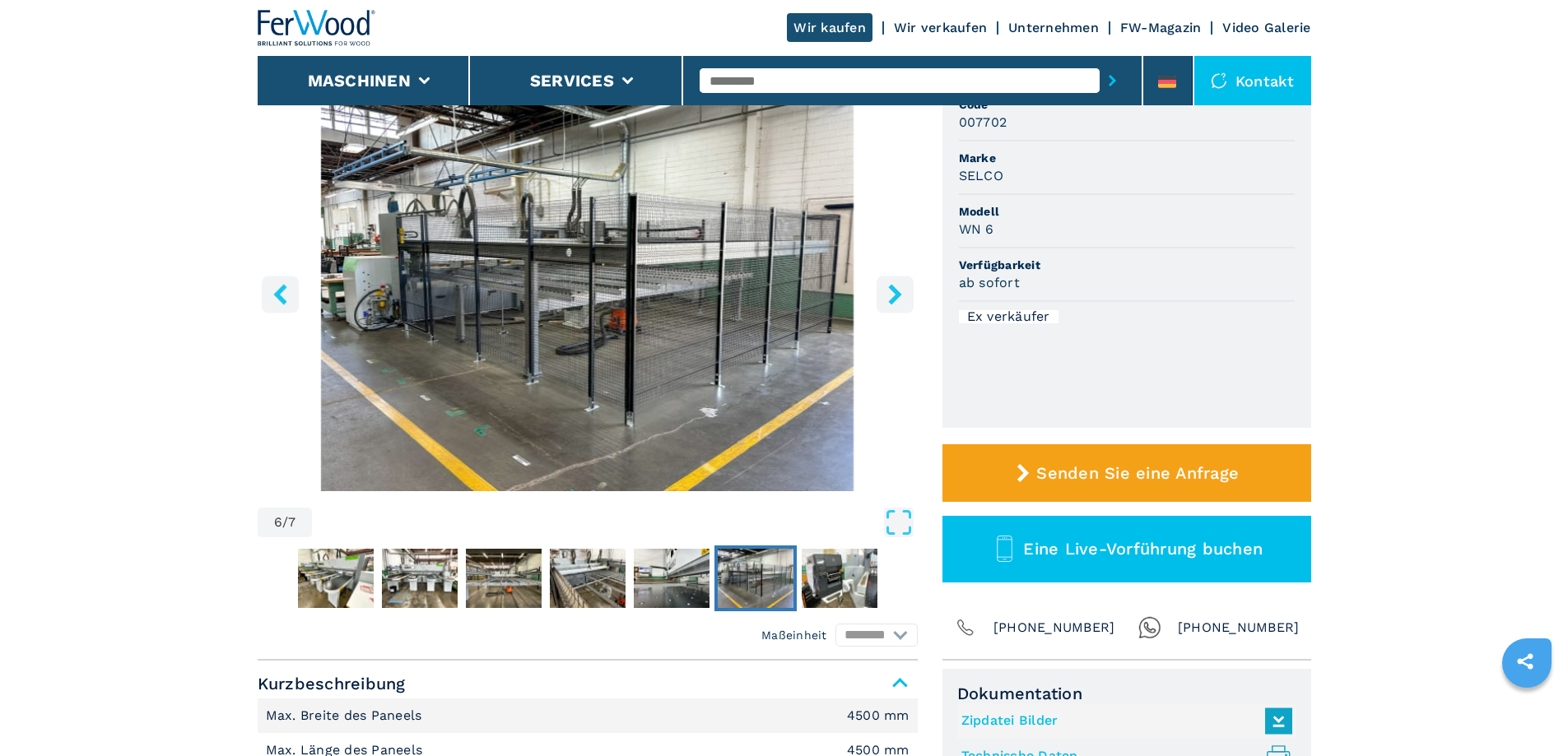
click at [896, 297] on icon "right-button" at bounding box center [895, 294] width 13 height 21
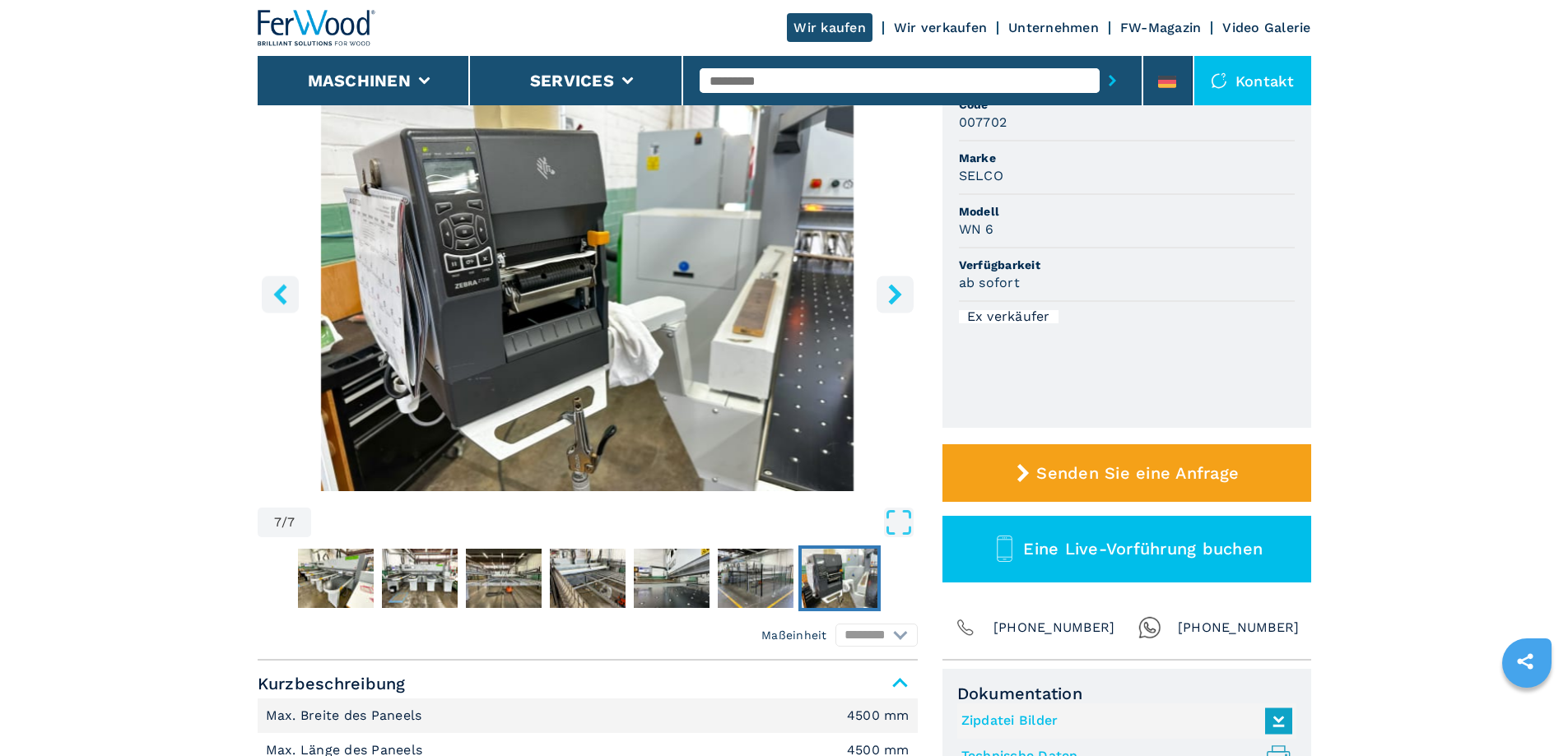
click at [896, 297] on icon "right-button" at bounding box center [895, 294] width 13 height 21
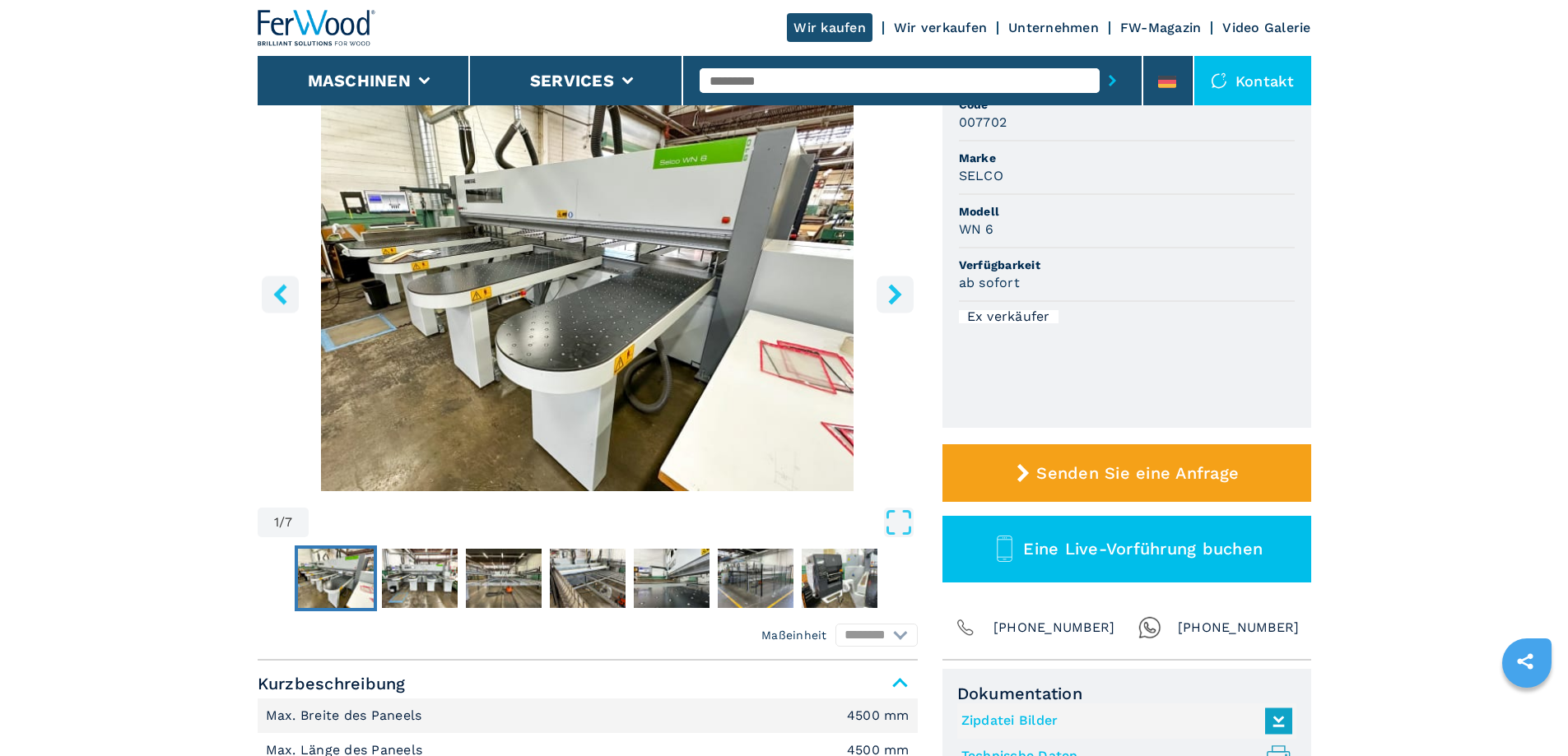
click at [896, 297] on icon "right-button" at bounding box center [895, 294] width 13 height 21
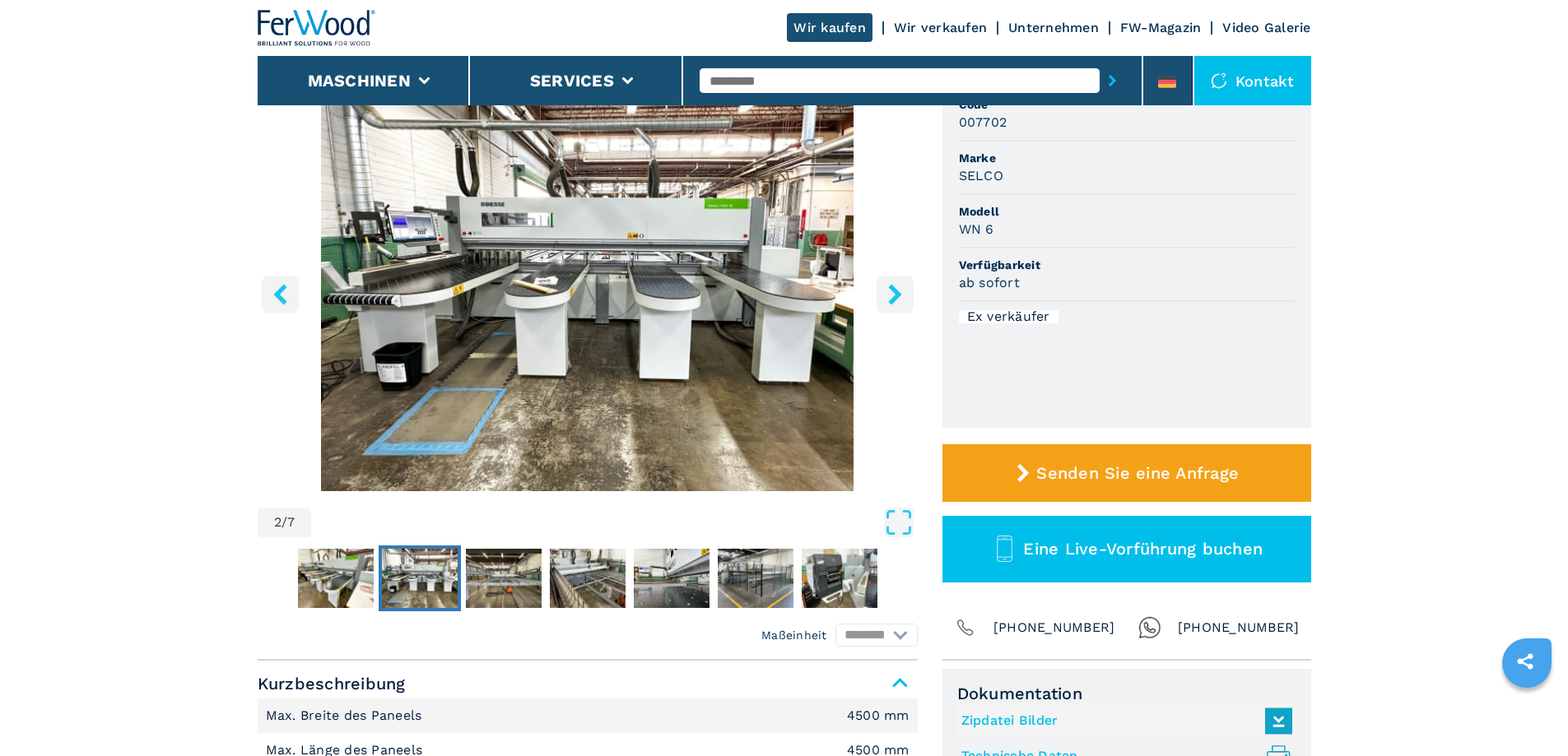
click at [896, 297] on icon "right-button" at bounding box center [895, 294] width 13 height 21
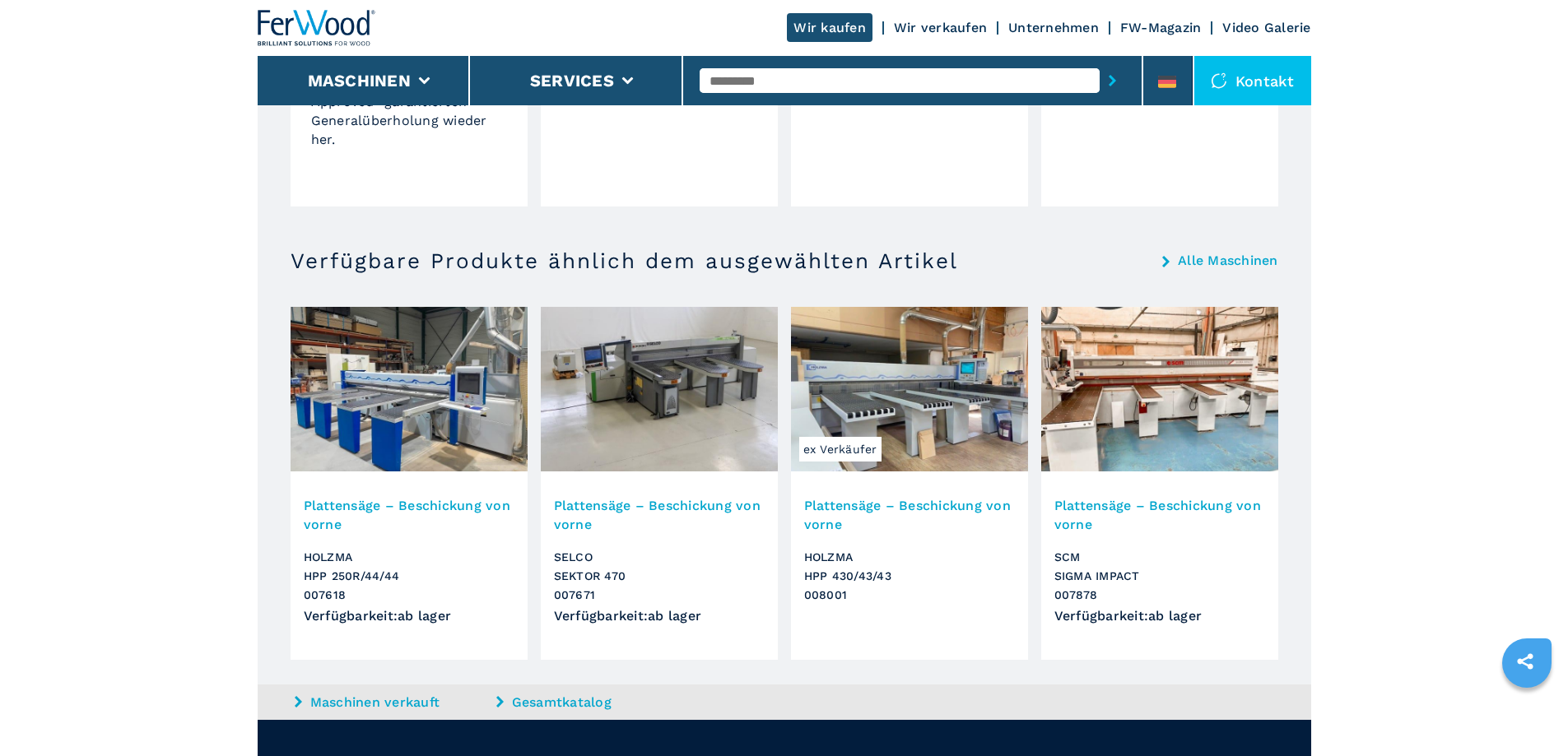
scroll to position [1571, 0]
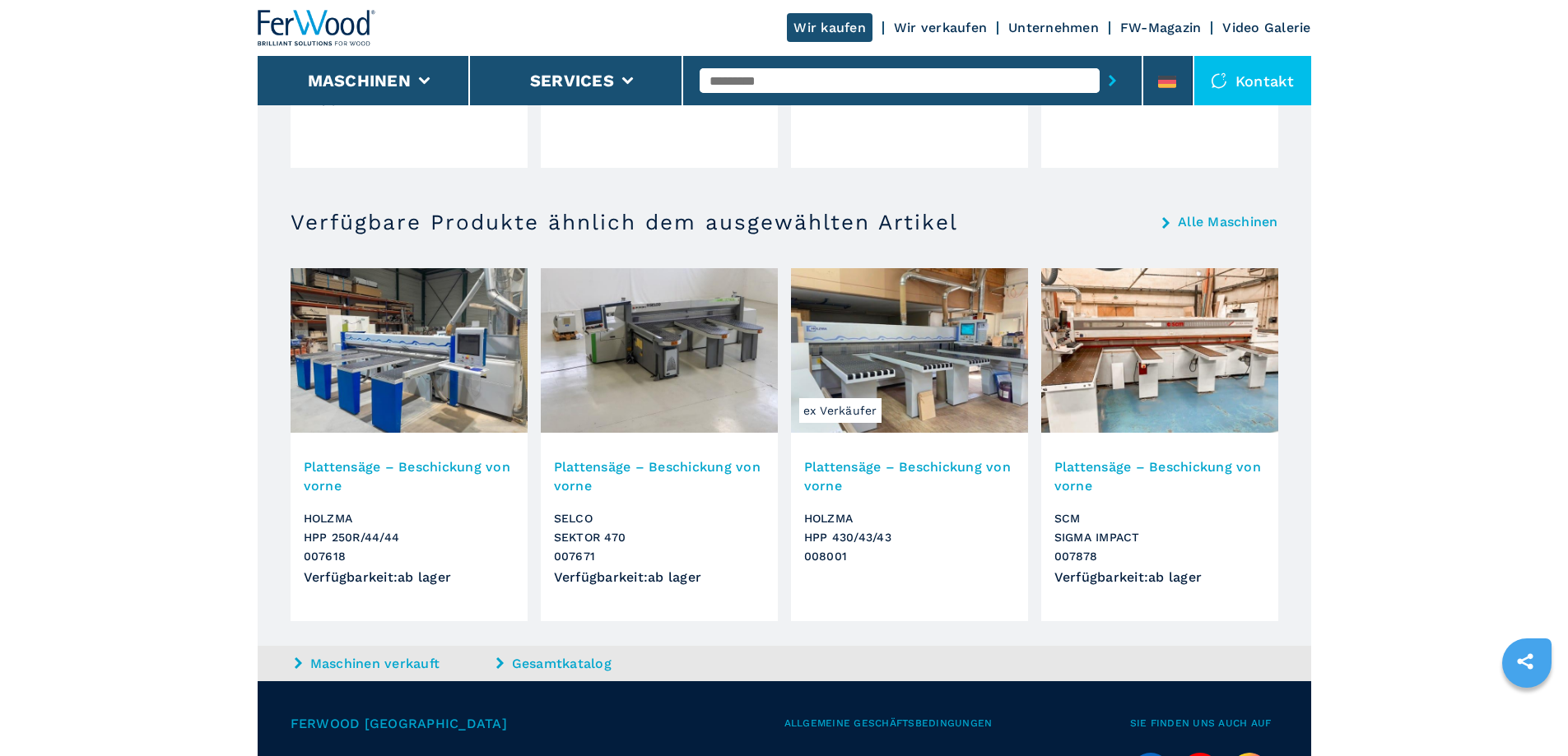
click at [644, 351] on img at bounding box center [659, 350] width 237 height 164
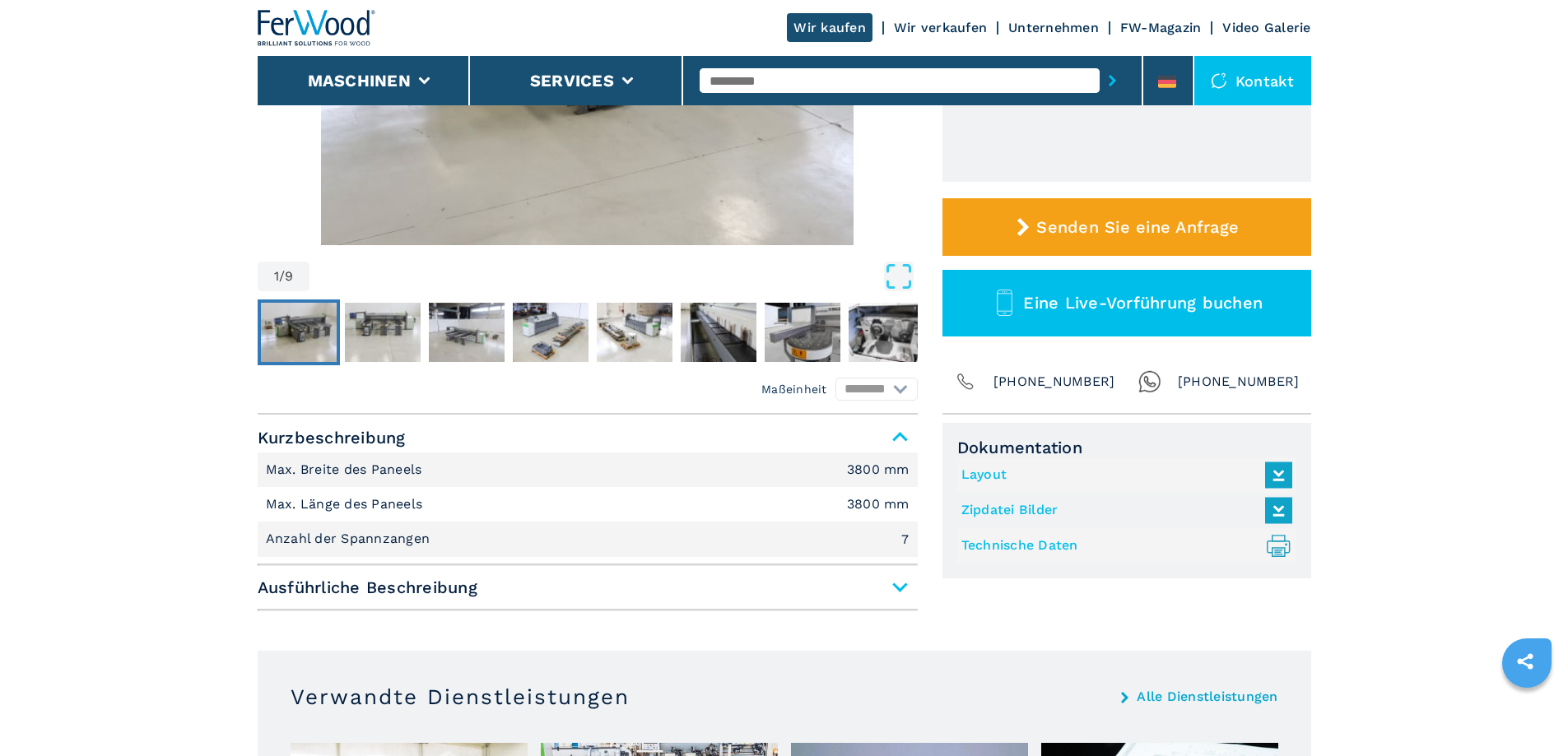
scroll to position [412, 0]
